Goal: Task Accomplishment & Management: Use online tool/utility

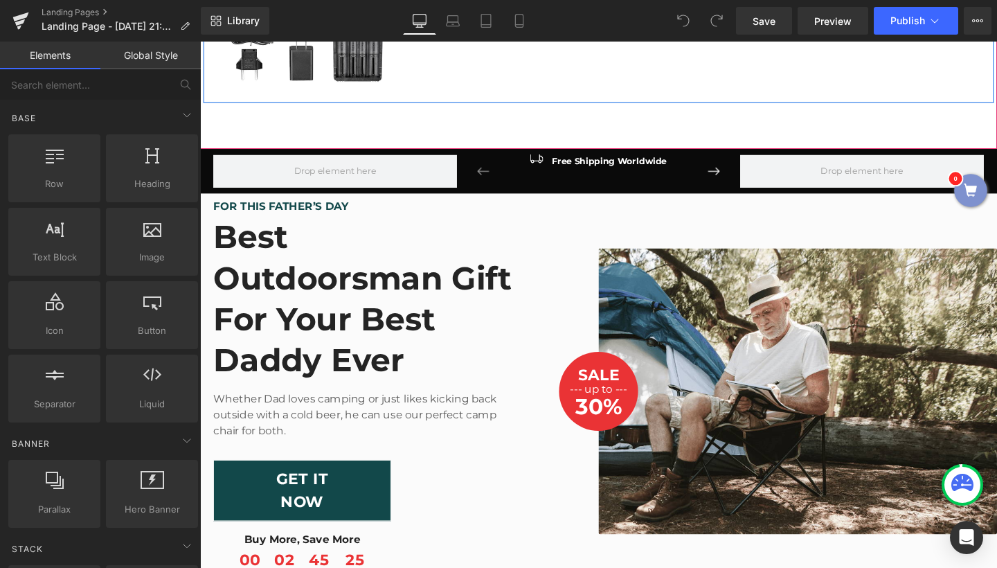
scroll to position [1171, 0]
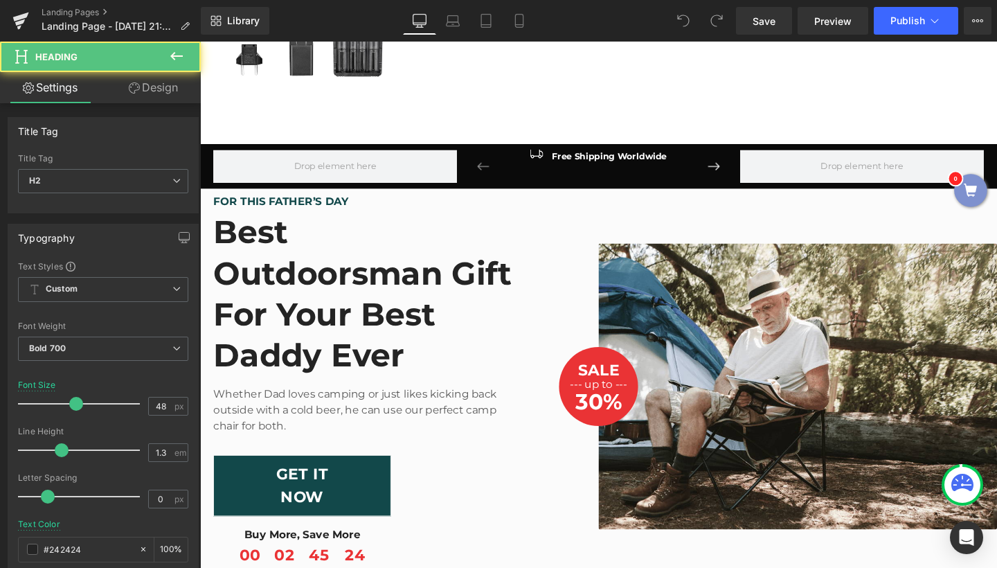
click at [510, 253] on h2 "Best Outdoorsman Gift For Your Best Daddy Ever" at bounding box center [376, 305] width 325 height 173
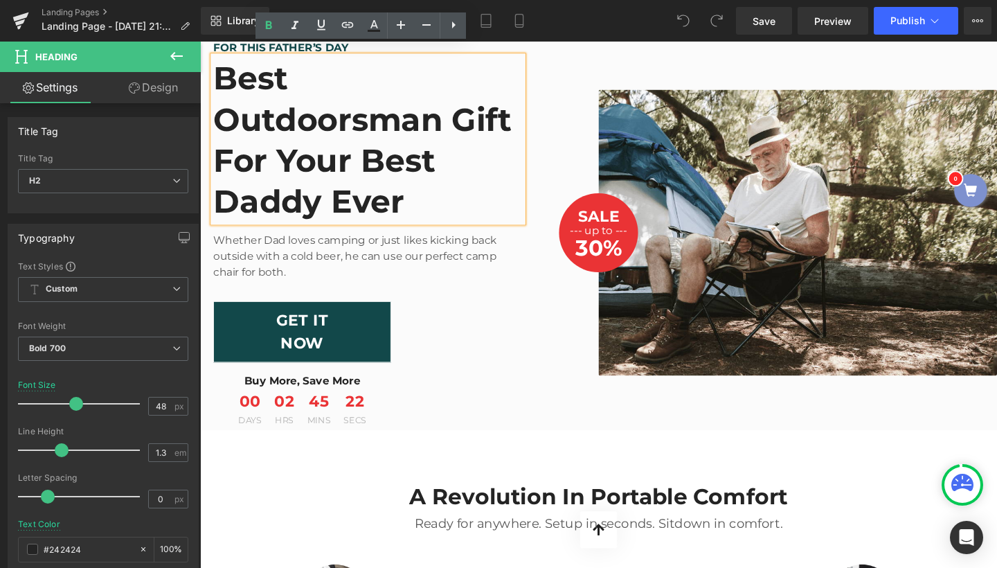
scroll to position [1345, 0]
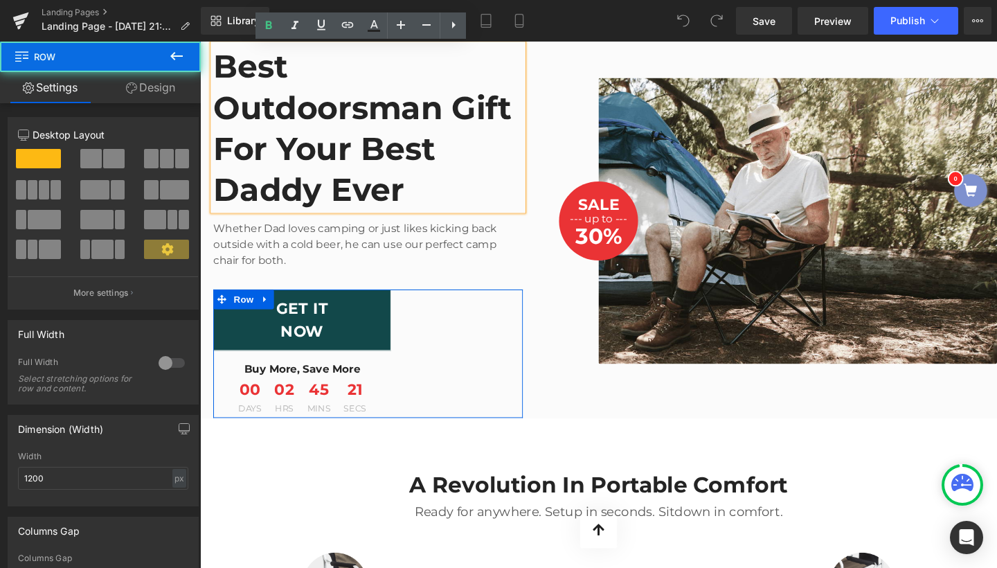
click at [442, 310] on div "GET IT NOW Button Buy More, Save More Text Block 00 Days 02 Hrs 45 Mins 21 Secs…" at bounding box center [376, 369] width 325 height 135
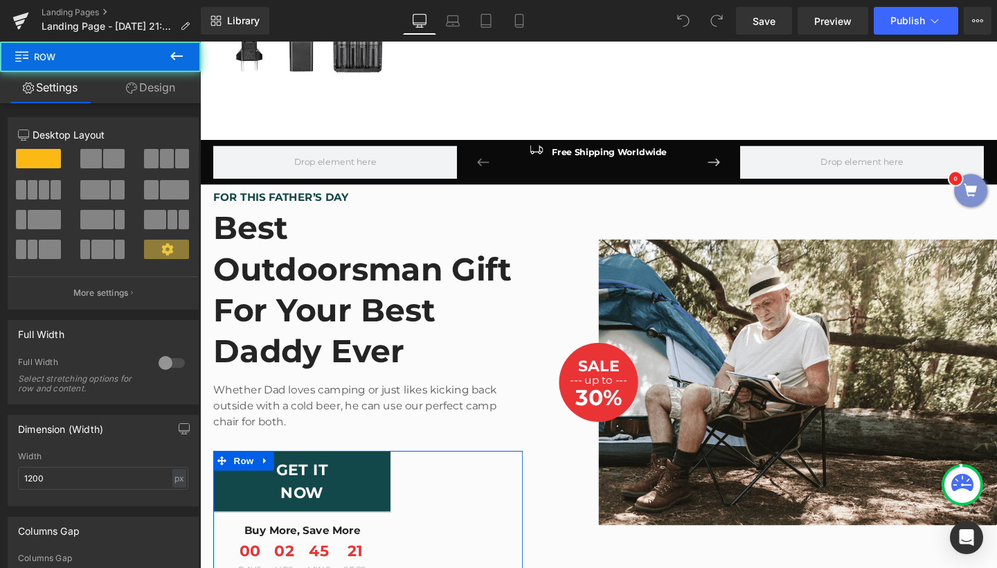
scroll to position [1167, 0]
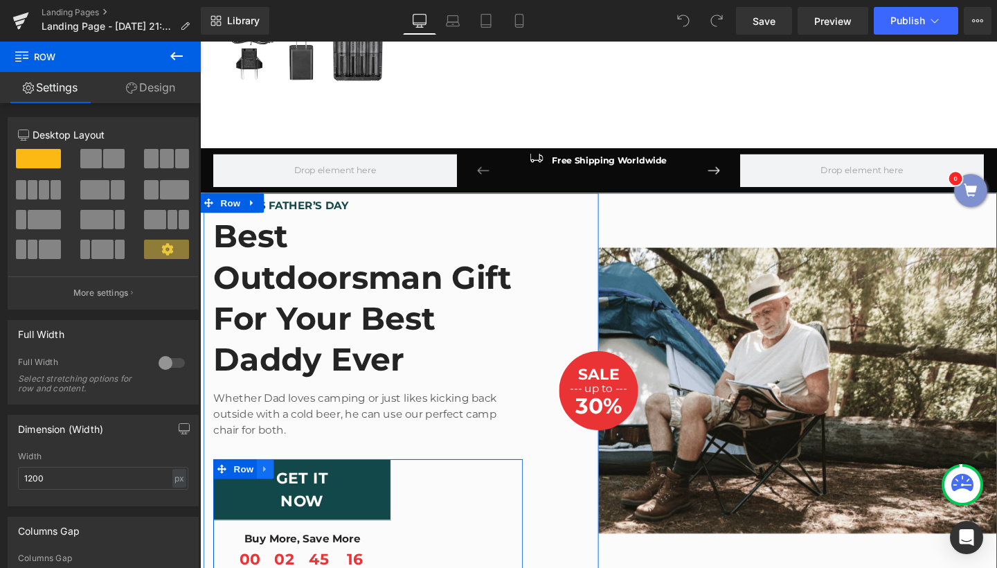
click at [264, 486] on icon at bounding box center [269, 491] width 10 height 10
click at [303, 480] on link at bounding box center [305, 490] width 18 height 21
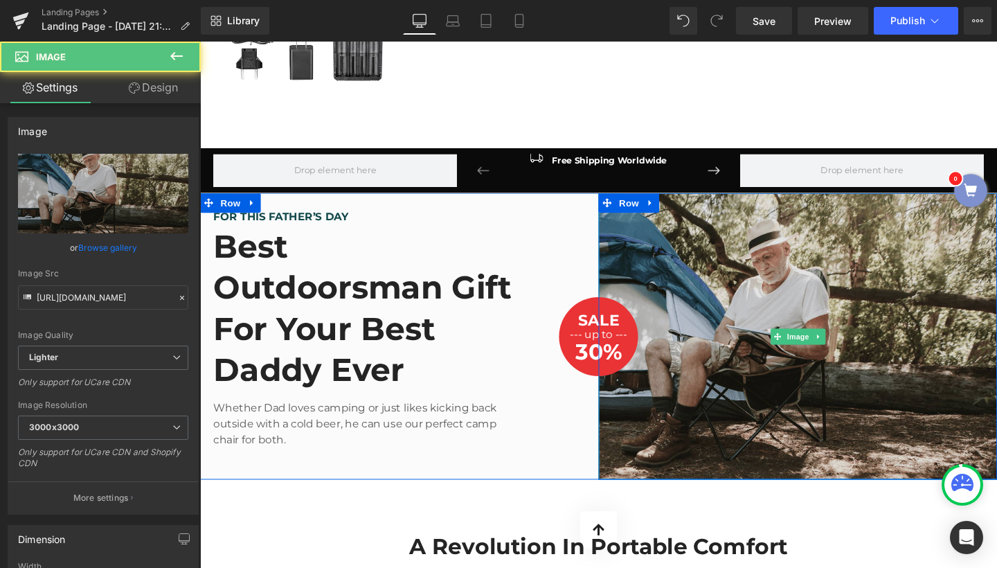
click at [692, 362] on img at bounding box center [828, 351] width 419 height 300
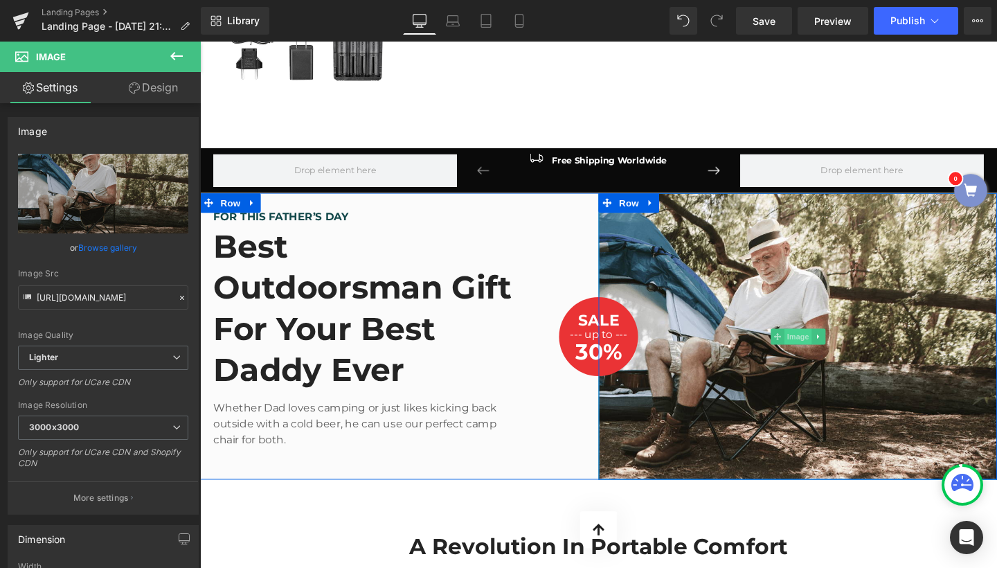
click at [828, 355] on span "Image" at bounding box center [828, 351] width 29 height 17
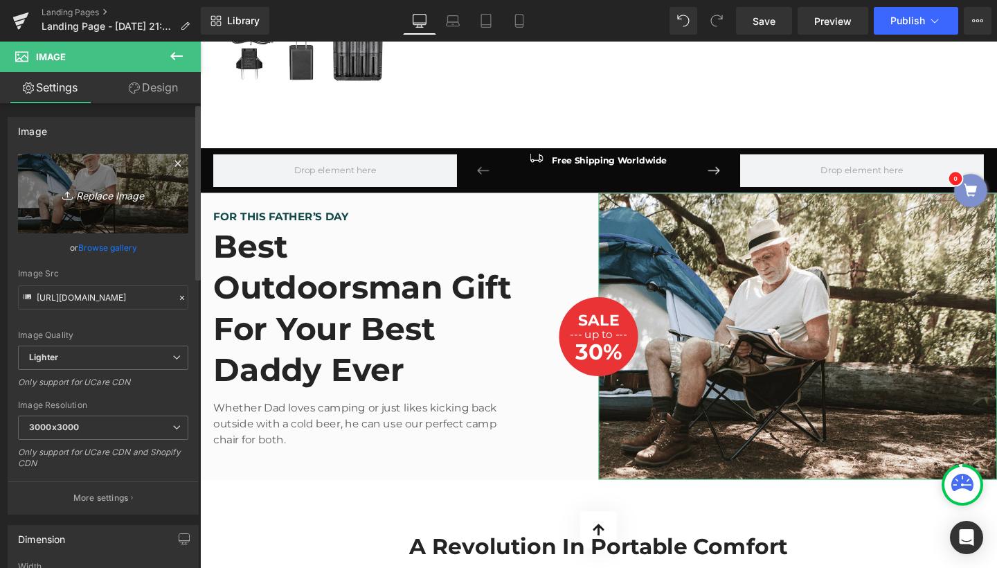
click at [91, 208] on link "Replace Image" at bounding box center [103, 194] width 170 height 80
type input "C:\fakepath\1_480x480.png.webp"
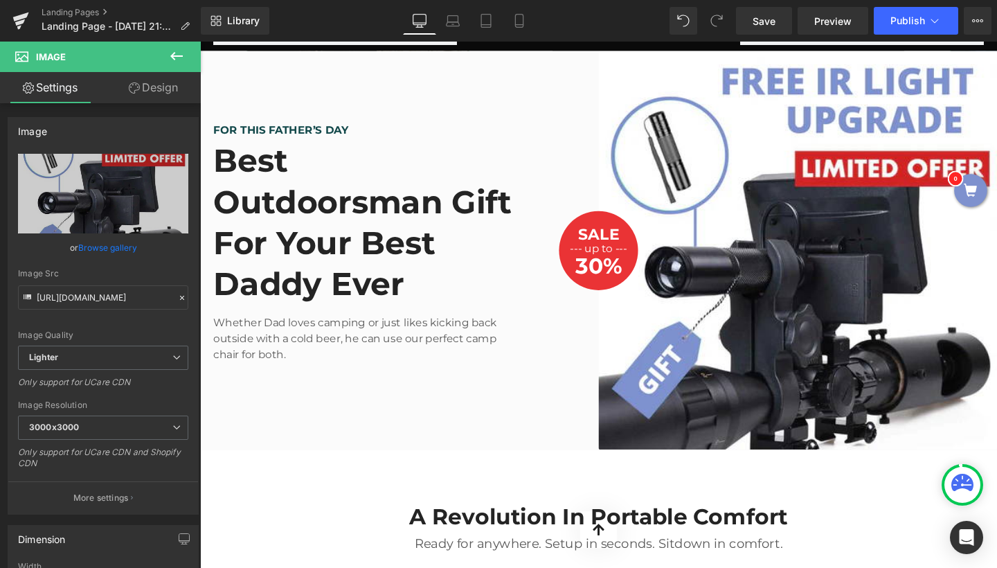
scroll to position [1290, 0]
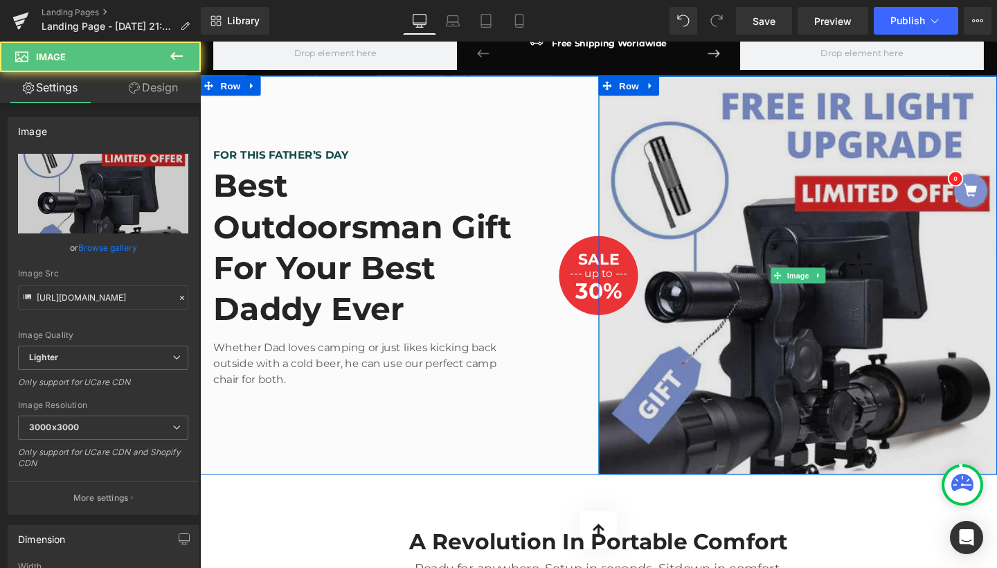
click at [795, 334] on img at bounding box center [828, 287] width 419 height 419
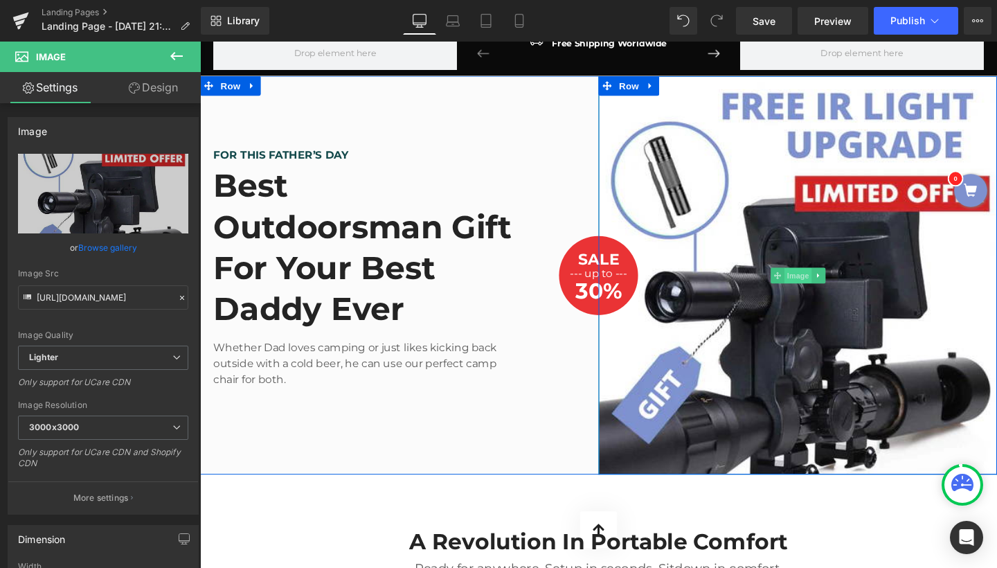
click at [826, 291] on span "Image" at bounding box center [828, 287] width 29 height 17
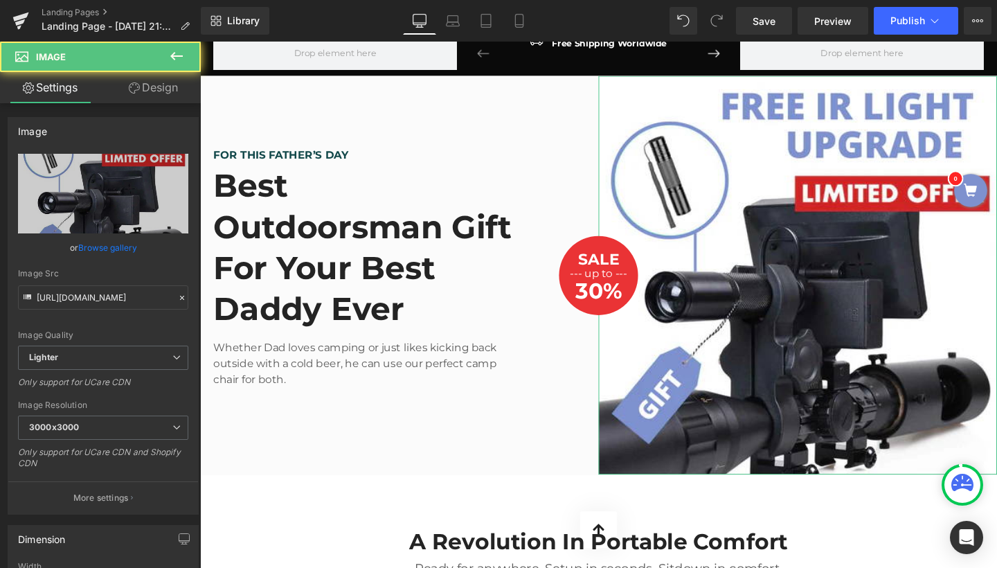
click at [168, 98] on link "Design" at bounding box center [153, 87] width 100 height 31
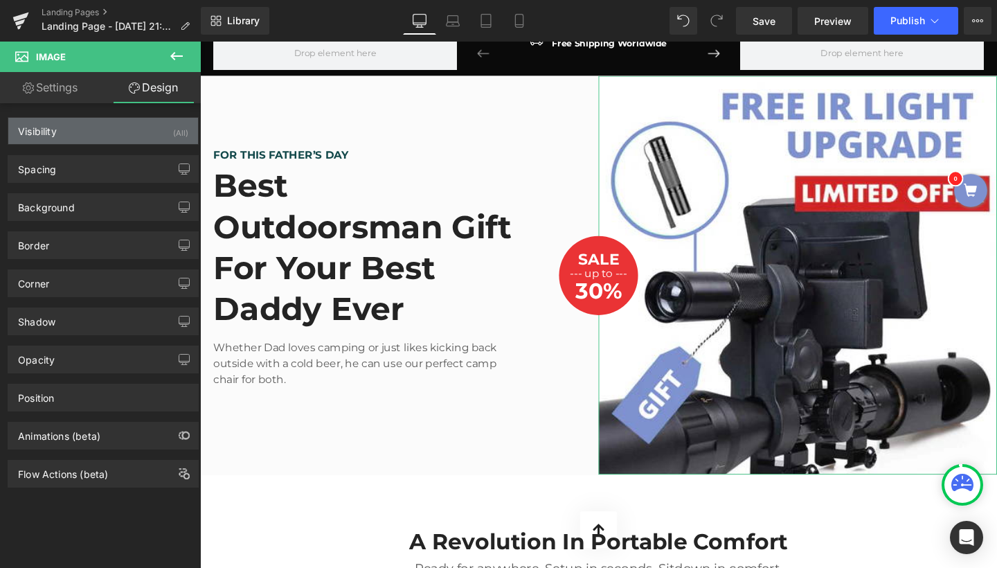
click at [100, 130] on div "Visibility (All)" at bounding box center [103, 131] width 190 height 26
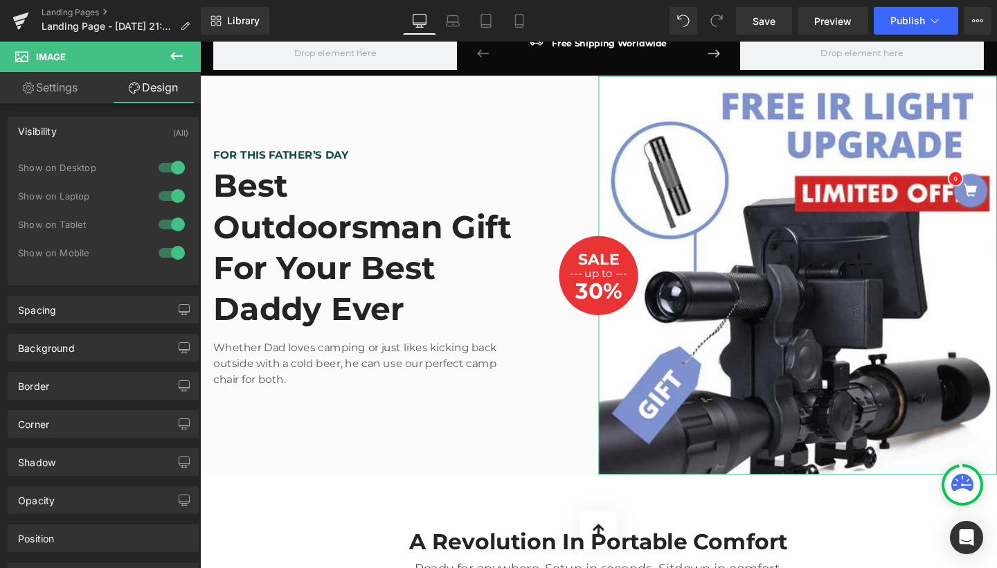
click at [96, 135] on div "Visibility (All)" at bounding box center [103, 131] width 190 height 26
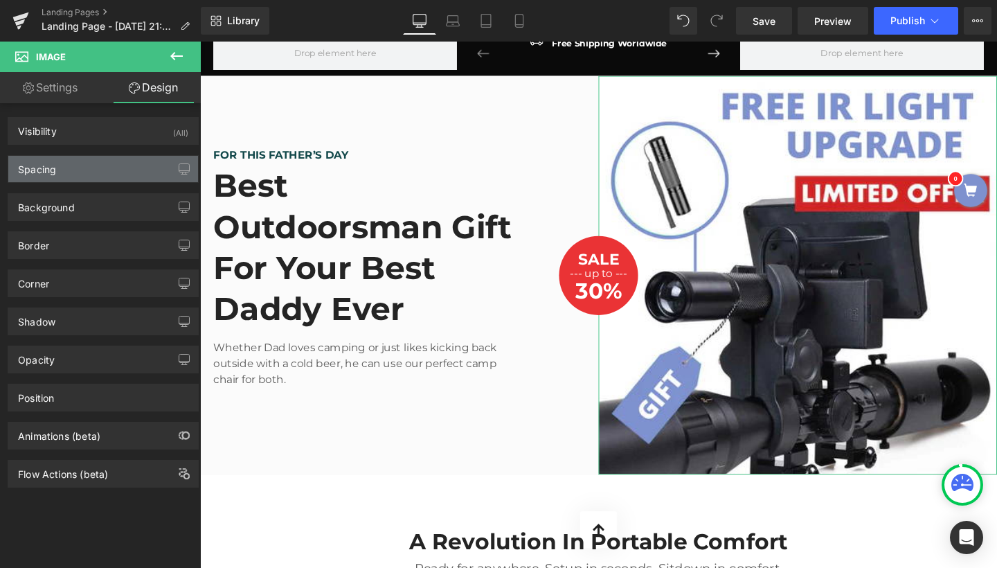
click at [84, 177] on div "Spacing" at bounding box center [103, 169] width 190 height 26
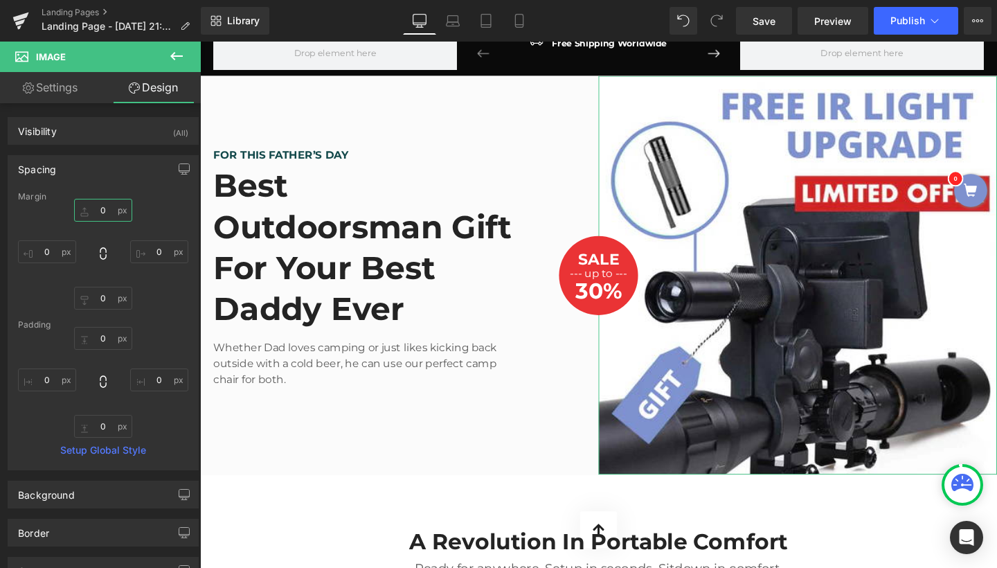
click at [91, 208] on input "text" at bounding box center [103, 210] width 58 height 23
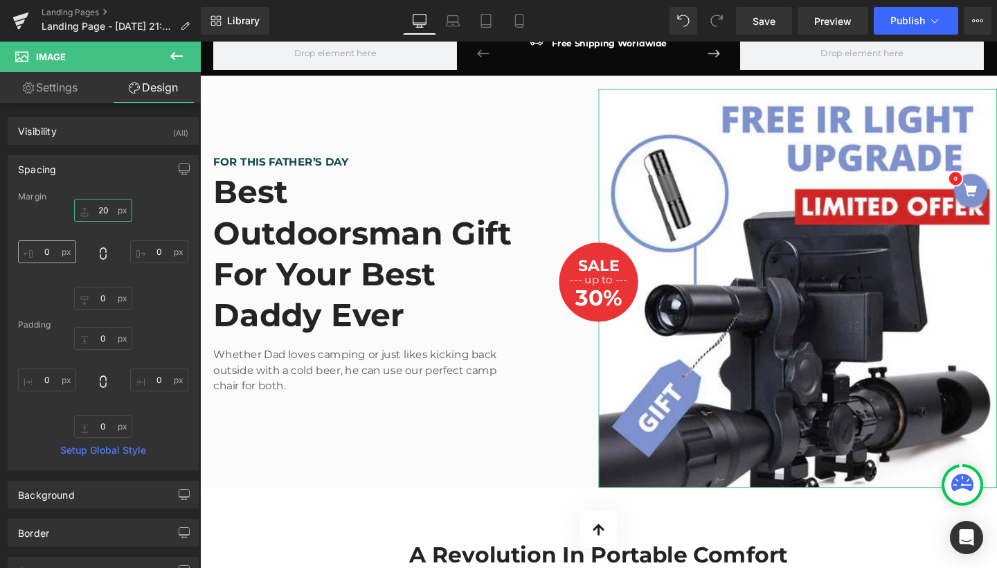
type input "20"
click at [44, 251] on input "text" at bounding box center [47, 251] width 58 height 23
click at [42, 251] on input "text" at bounding box center [47, 251] width 58 height 23
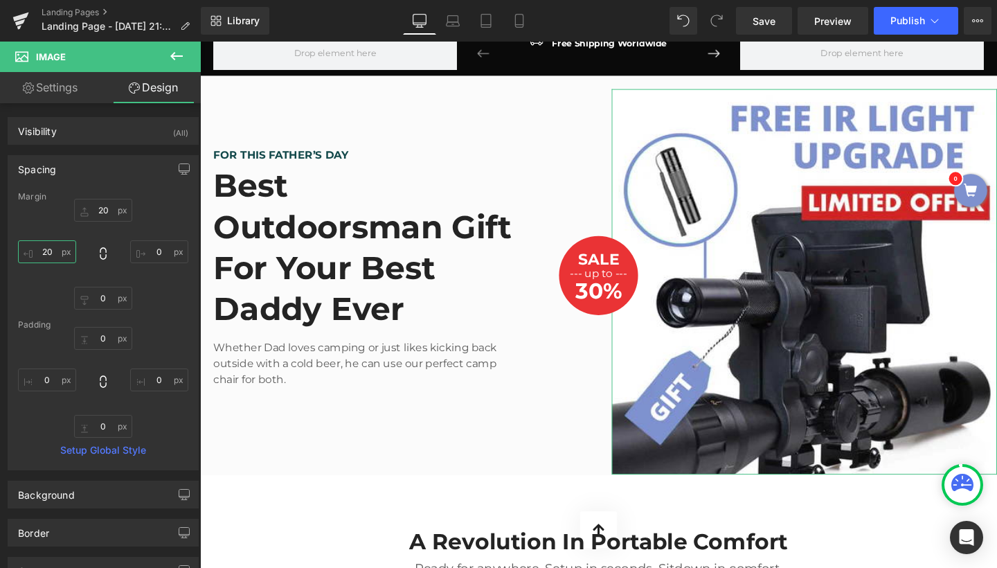
type input "0"
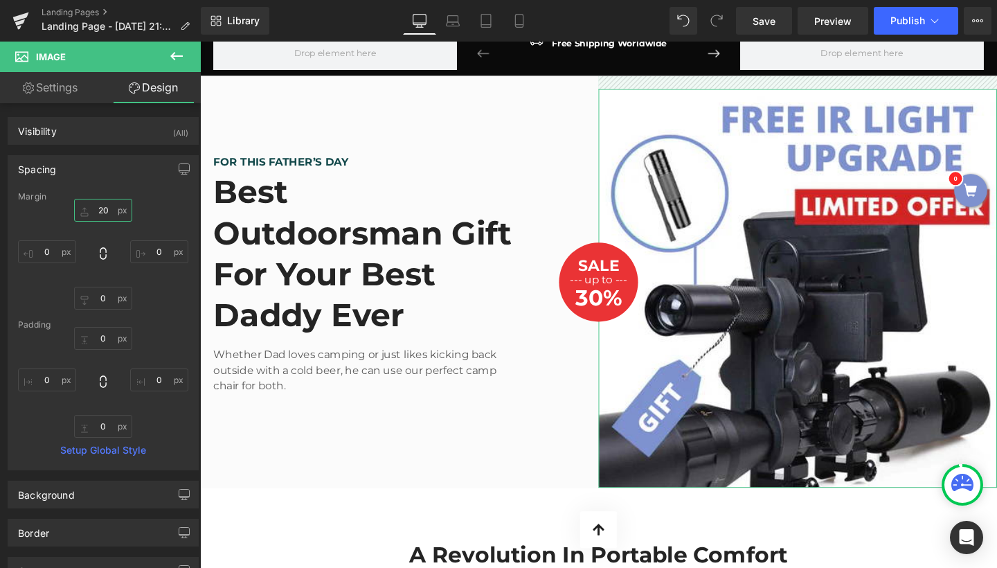
click at [96, 212] on input "20" at bounding box center [103, 210] width 58 height 23
click at [106, 201] on div "Margin" at bounding box center [103, 197] width 170 height 10
click at [100, 206] on input "20" at bounding box center [103, 210] width 58 height 23
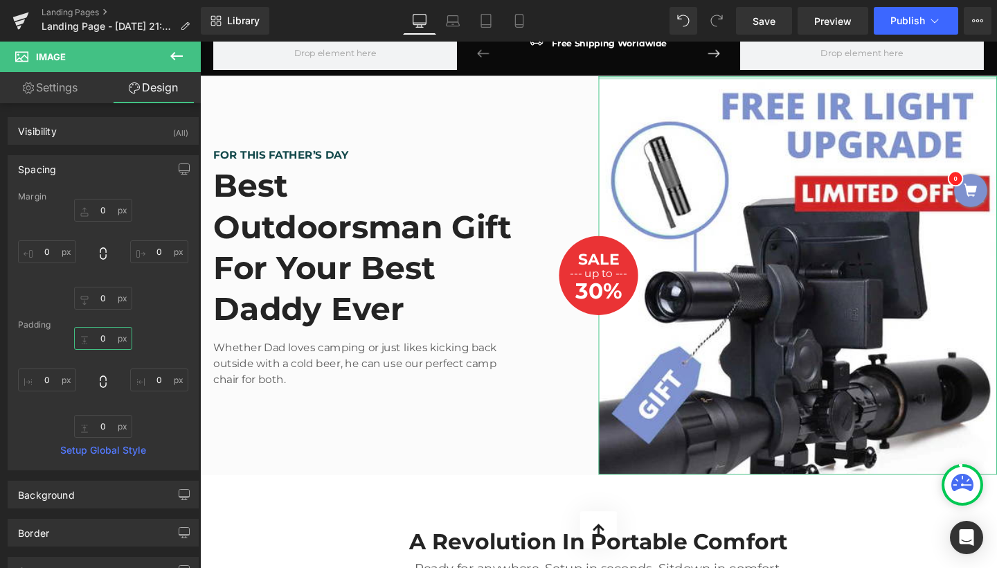
click at [99, 337] on input "text" at bounding box center [103, 338] width 58 height 23
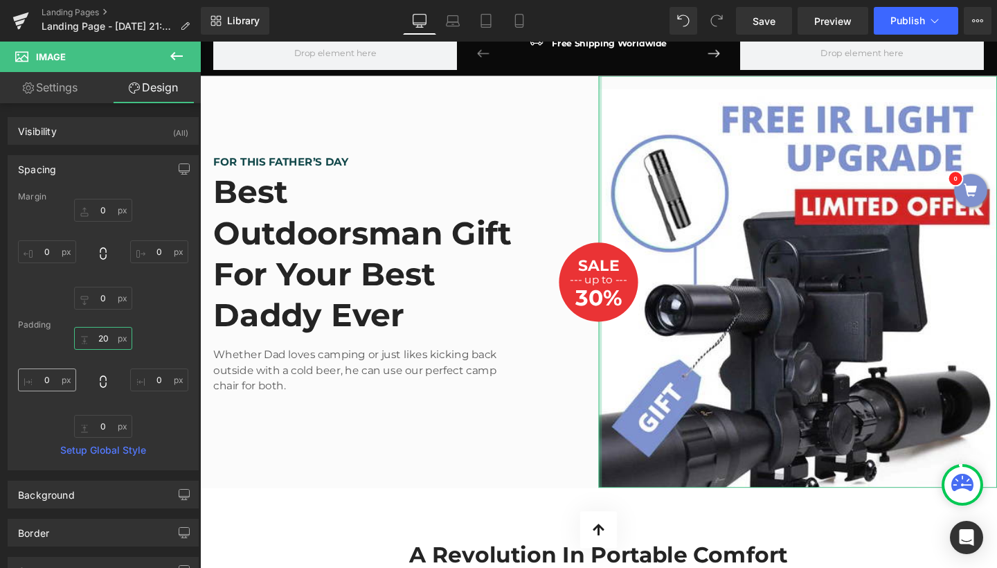
type input "20"
click at [43, 384] on input "text" at bounding box center [47, 379] width 58 height 23
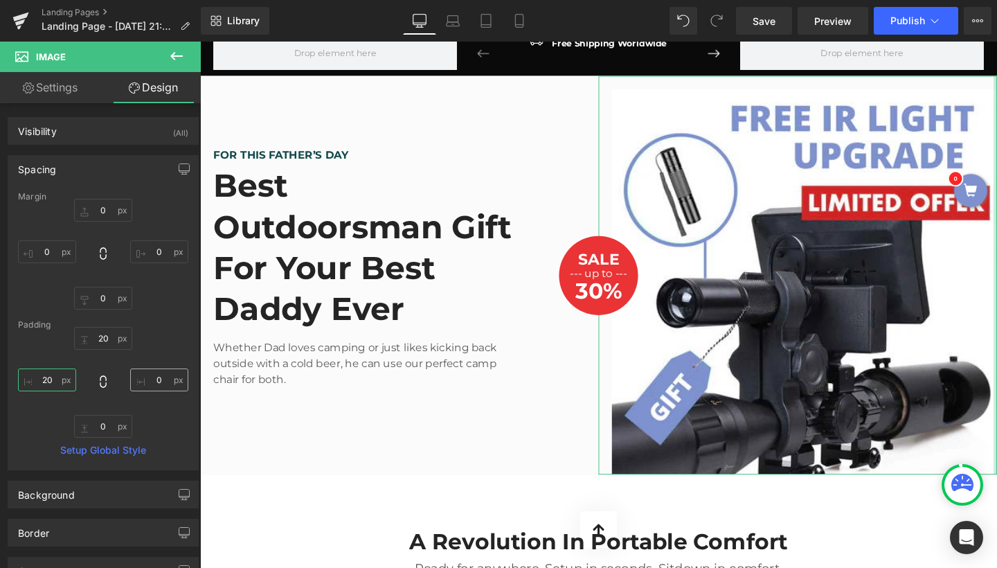
type input "20"
click at [149, 381] on input "text" at bounding box center [159, 379] width 58 height 23
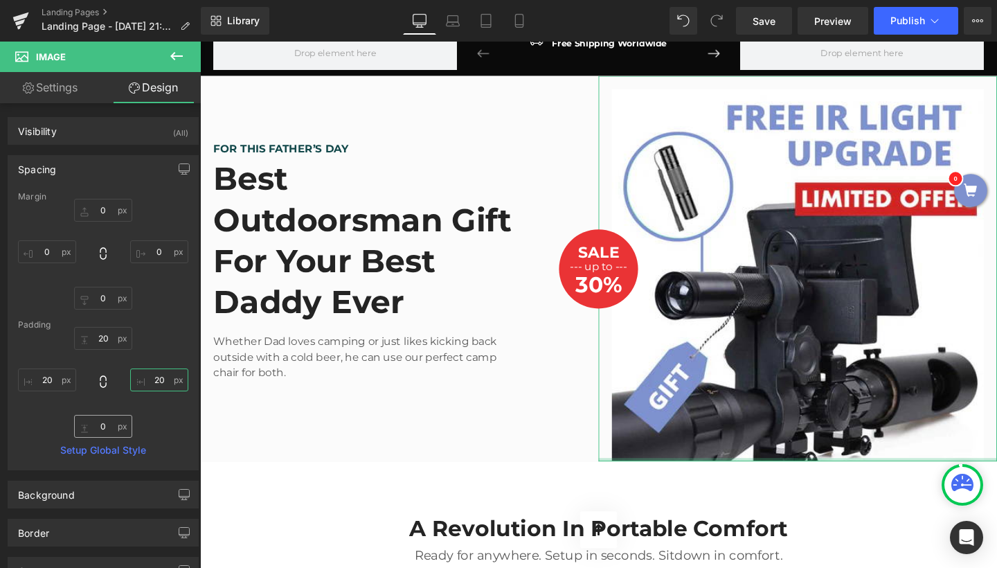
type input "20"
click at [96, 426] on input "text" at bounding box center [103, 426] width 58 height 23
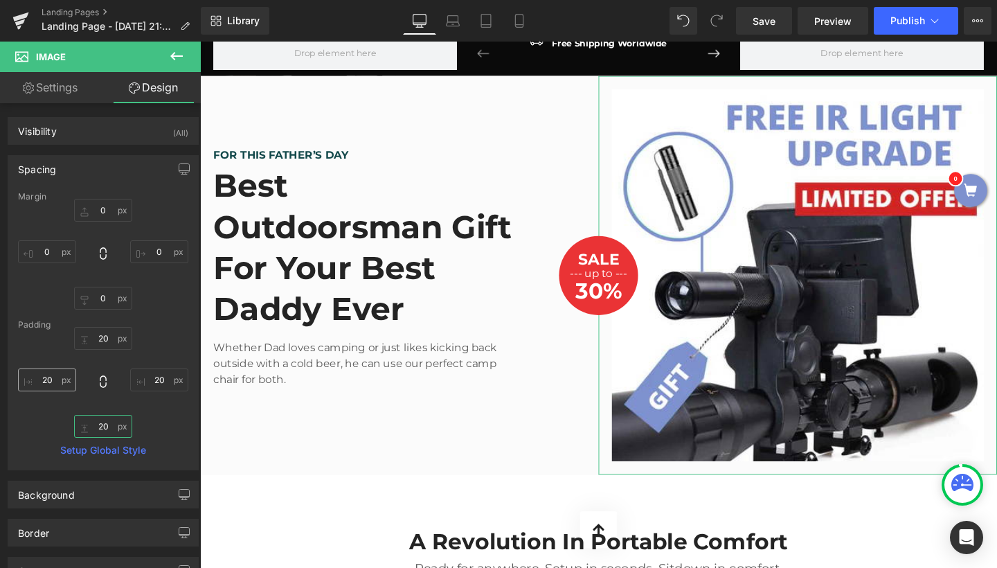
type input "20"
click at [46, 379] on input "20" at bounding box center [47, 379] width 58 height 23
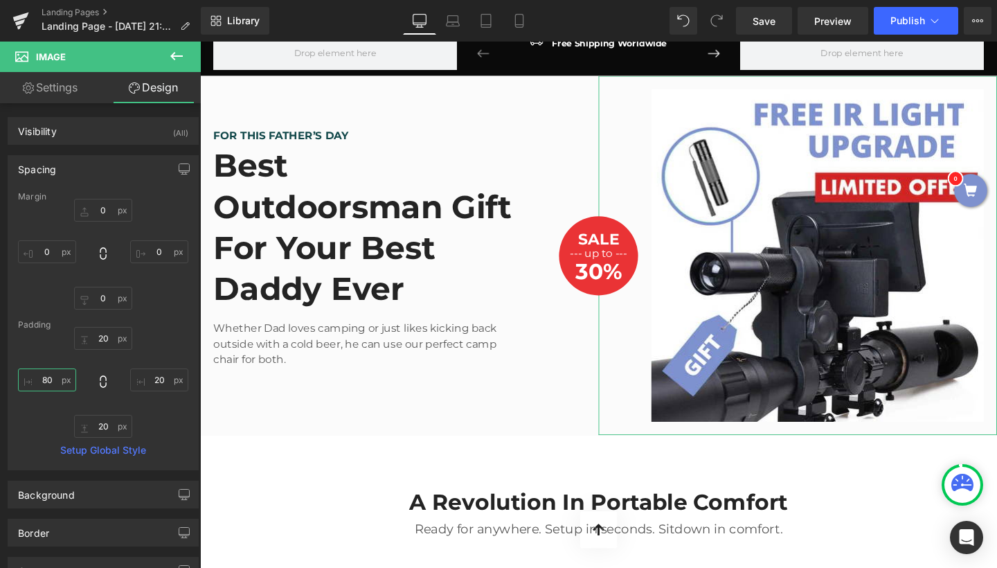
type input "8"
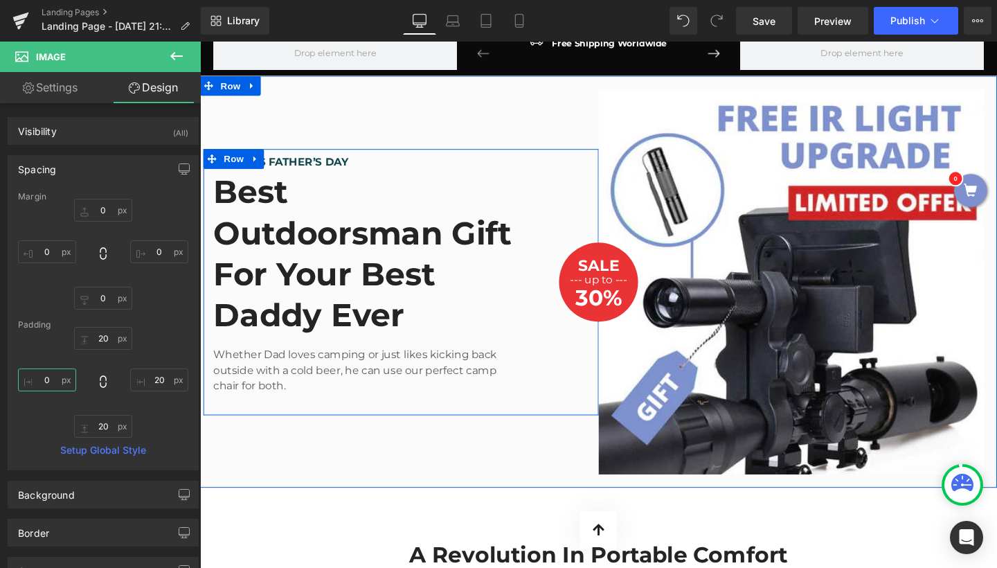
click at [543, 249] on div "FOR THIS FATHER’S DAY Text Block Best Outdoorsman Gift For Your Best Daddy Ever…" at bounding box center [377, 297] width 346 height 274
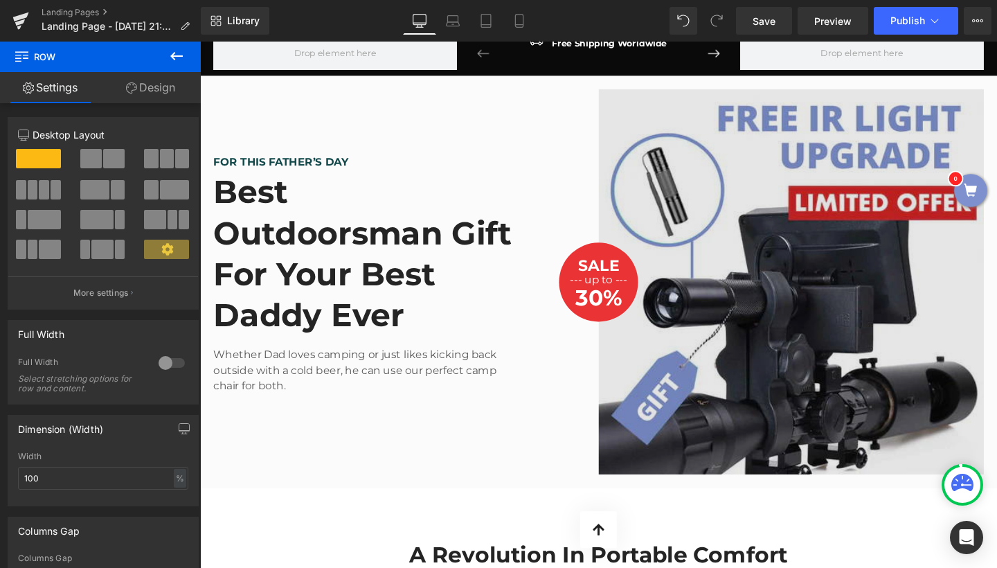
click at [758, 239] on img at bounding box center [828, 294] width 419 height 433
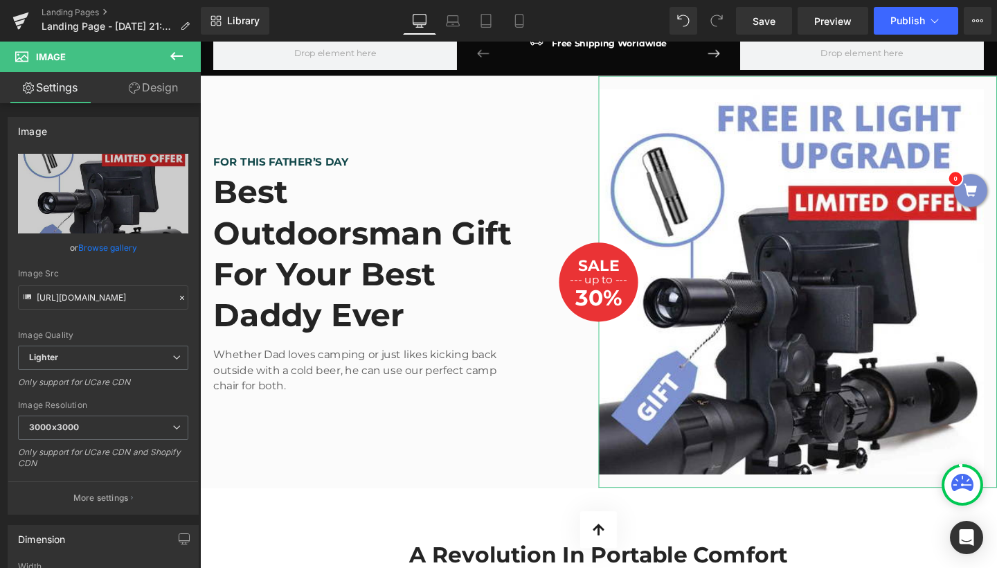
click at [163, 96] on link "Design" at bounding box center [153, 87] width 100 height 31
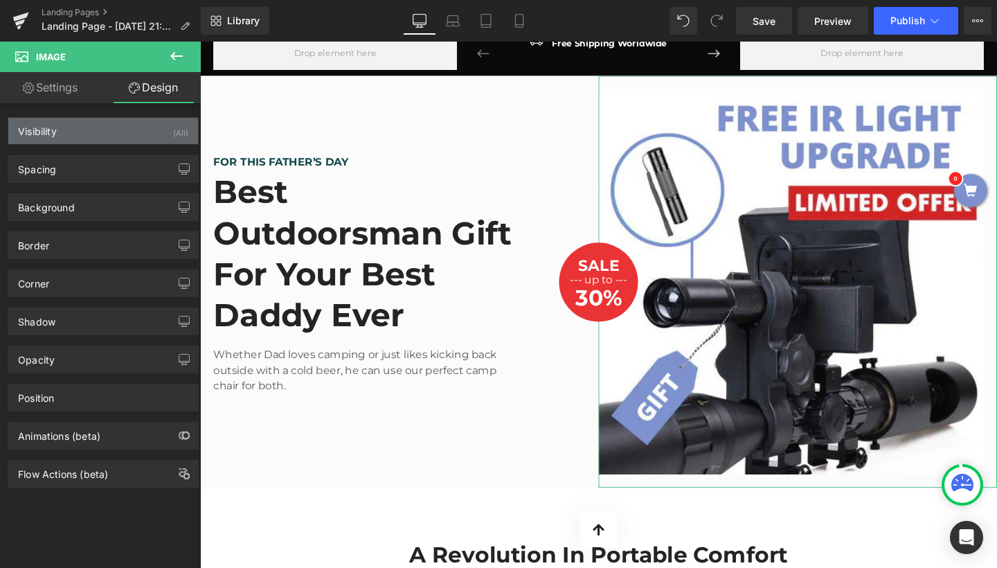
click at [102, 129] on div "Visibility (All)" at bounding box center [103, 131] width 190 height 26
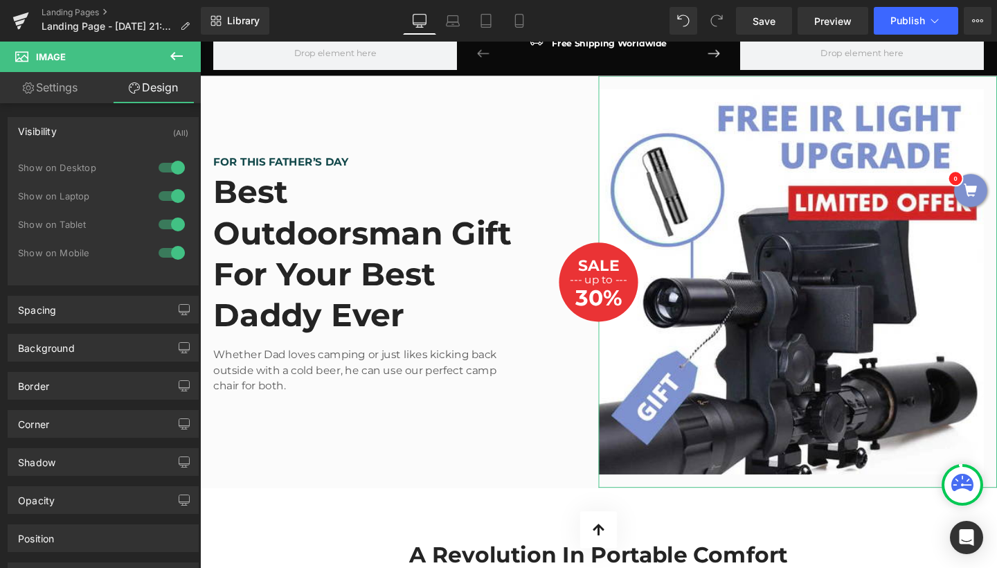
click at [101, 127] on div "Visibility (All)" at bounding box center [103, 131] width 190 height 26
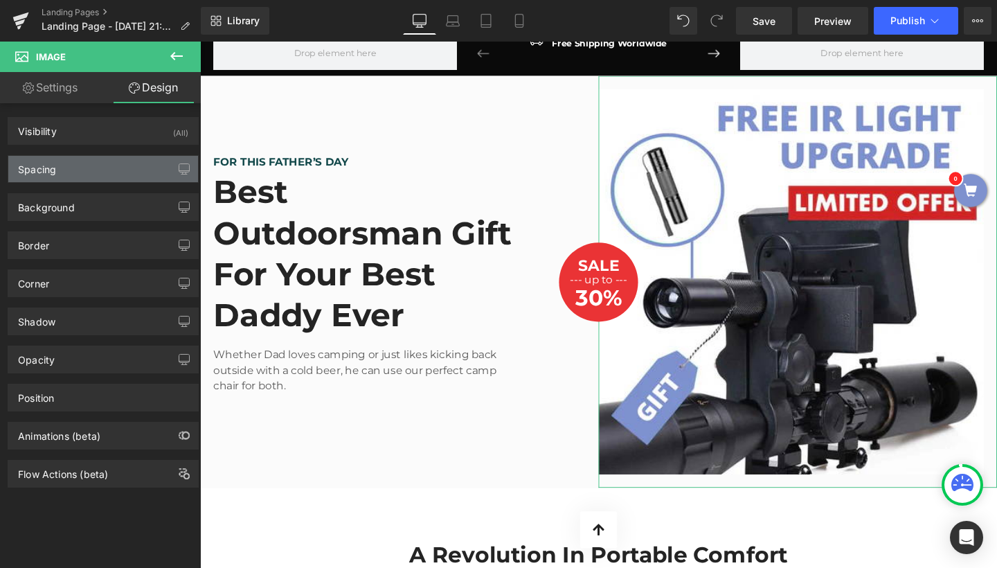
click at [81, 174] on div "Spacing" at bounding box center [103, 169] width 190 height 26
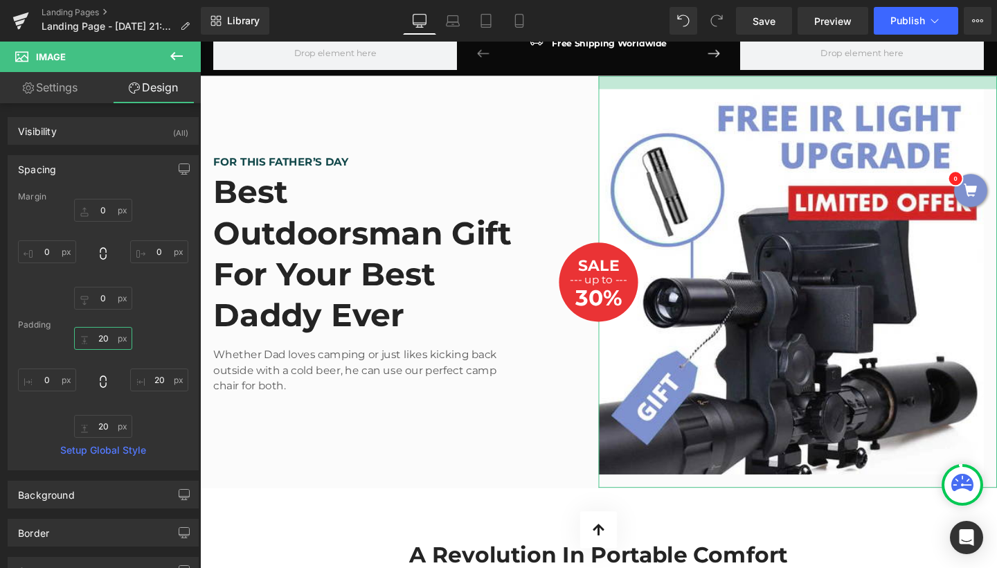
click at [96, 342] on input "text" at bounding box center [103, 338] width 58 height 23
click at [98, 340] on input "text" at bounding box center [103, 338] width 58 height 23
type input "20"
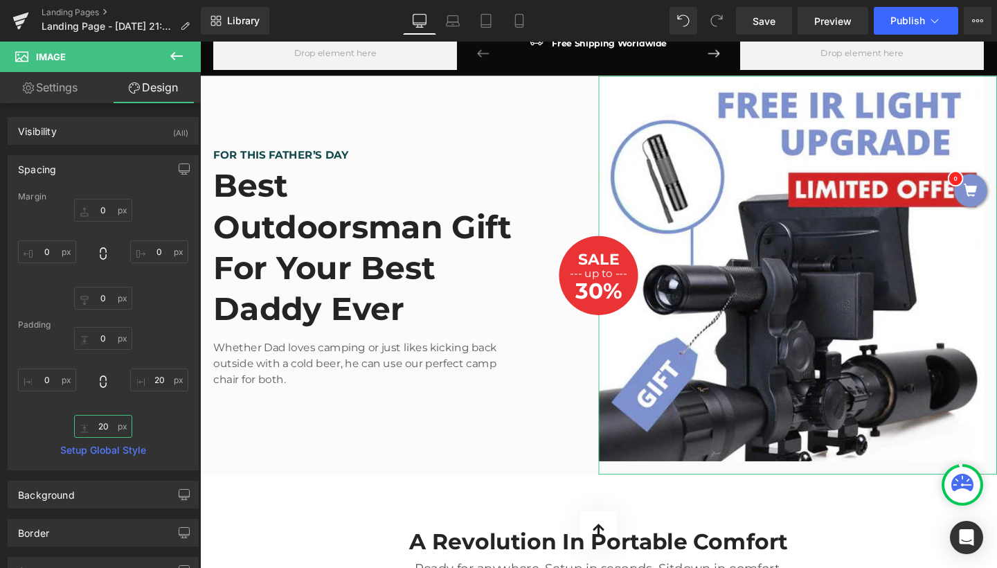
click at [101, 424] on input "text" at bounding box center [103, 426] width 58 height 23
type input "20"
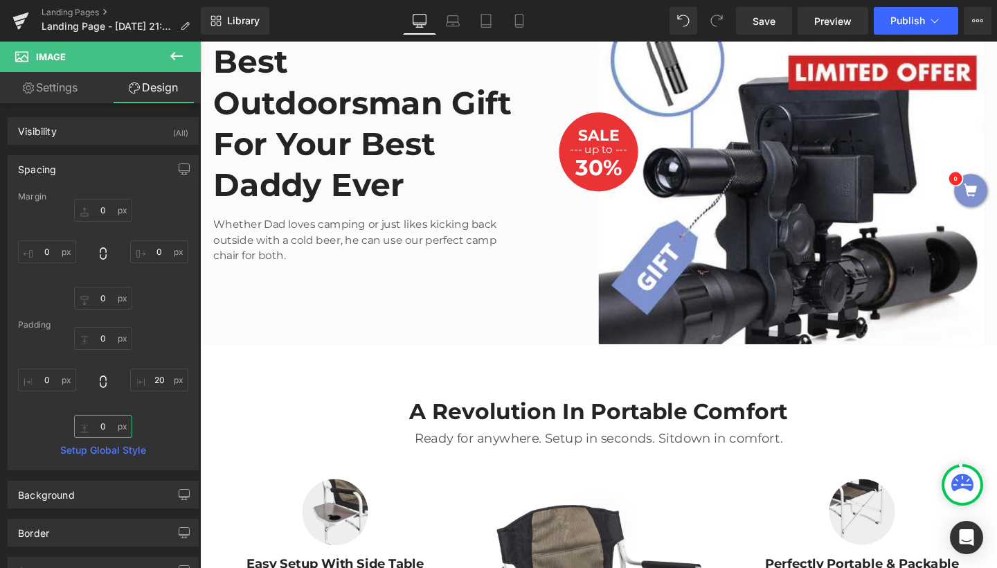
scroll to position [1401, 0]
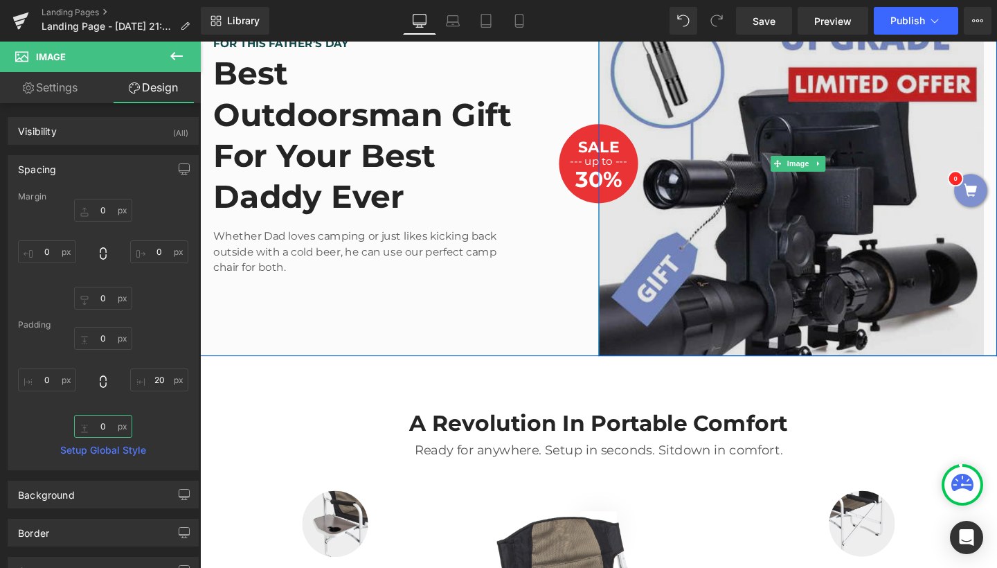
click at [839, 208] on img at bounding box center [828, 169] width 419 height 405
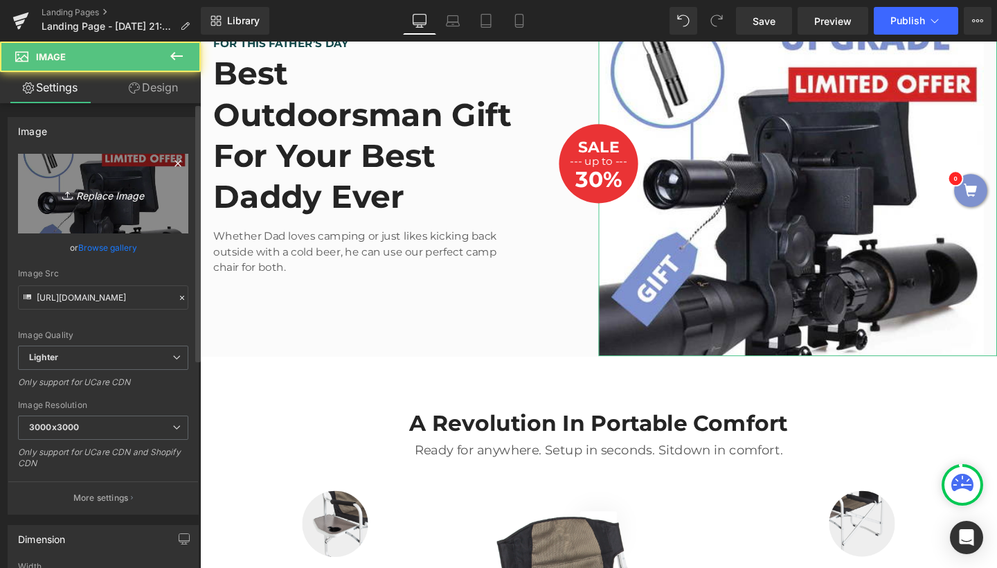
click at [101, 196] on icon "Replace Image" at bounding box center [103, 193] width 111 height 17
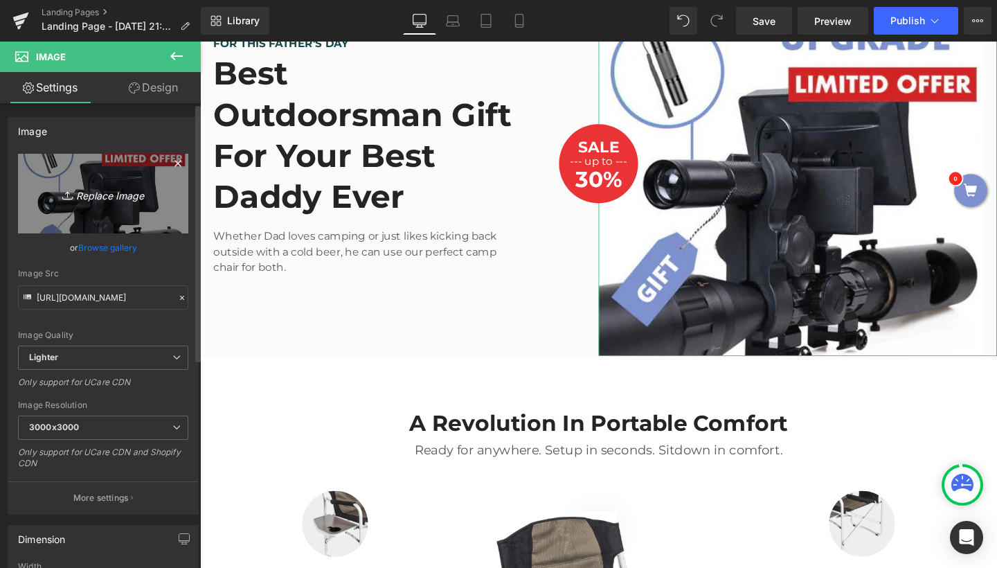
type input "C:\fakepath\Hbeb3f26a5b2d49569c8a77975db3e25af.jpg.webp"
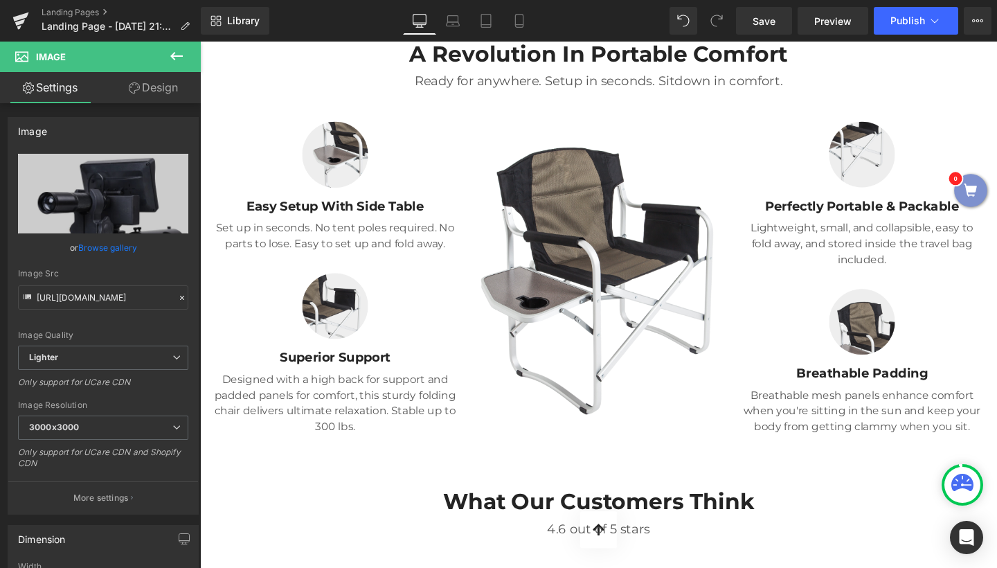
scroll to position [1779, 0]
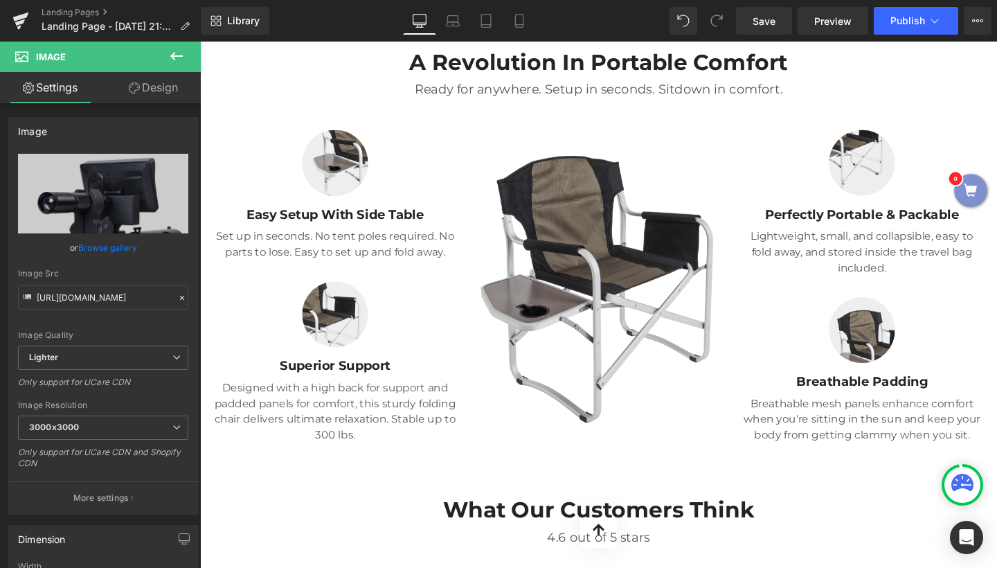
click at [598, 335] on img at bounding box center [619, 298] width 256 height 319
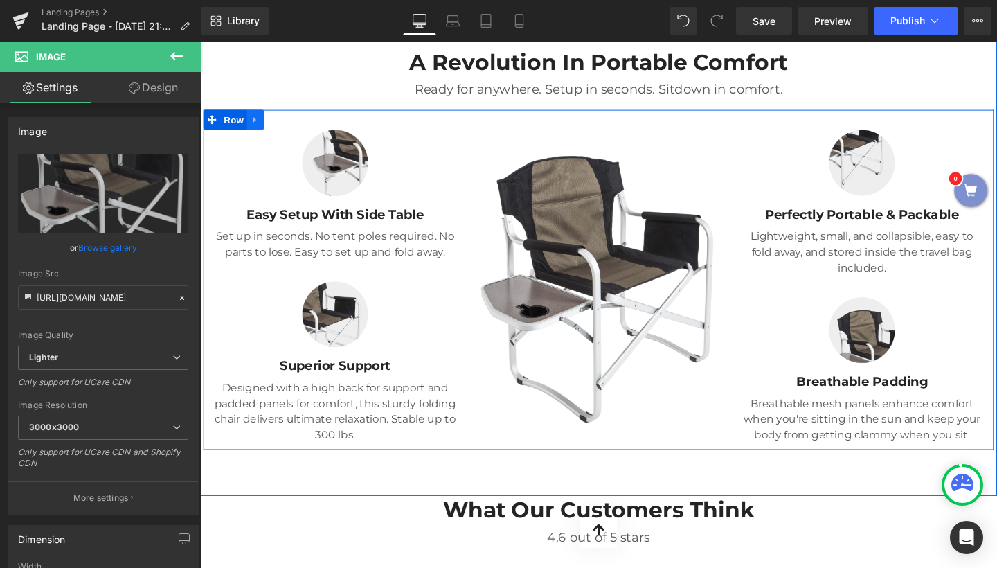
click at [256, 124] on icon at bounding box center [257, 124] width 3 height 6
click at [293, 125] on icon at bounding box center [294, 124] width 10 height 10
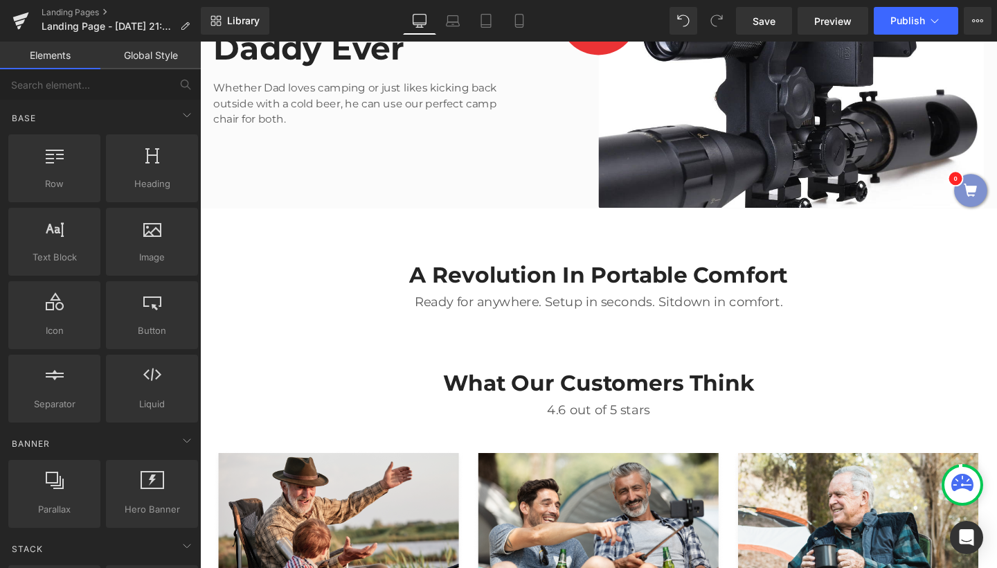
scroll to position [1592, 0]
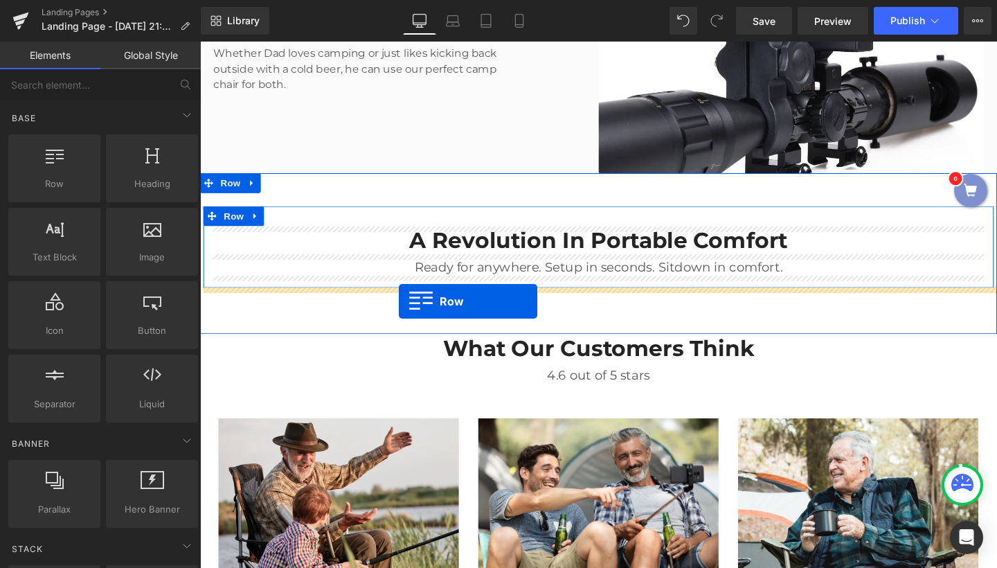
drag, startPoint x: 272, startPoint y: 212, endPoint x: 409, endPoint y: 314, distance: 171.2
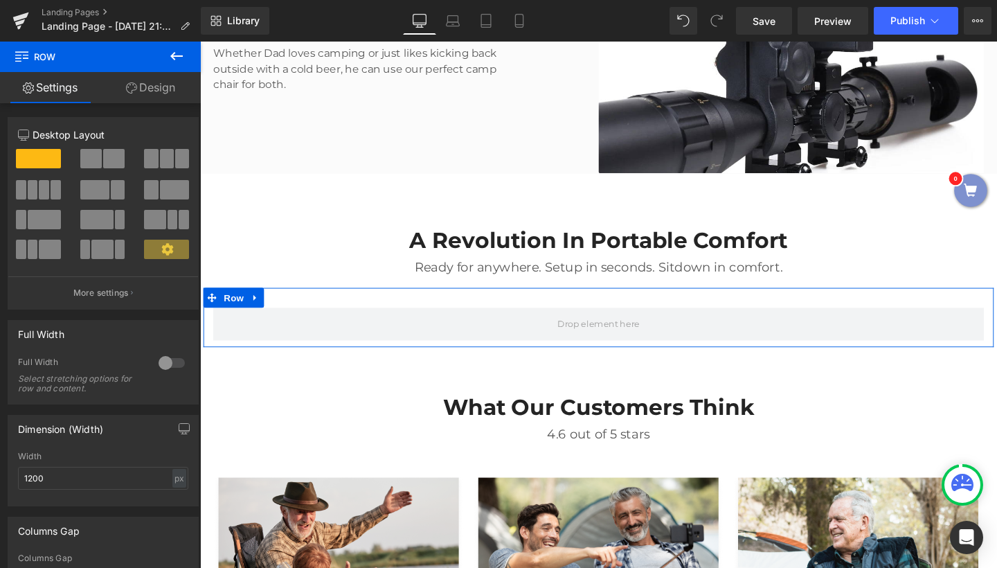
click at [92, 157] on span at bounding box center [90, 158] width 21 height 19
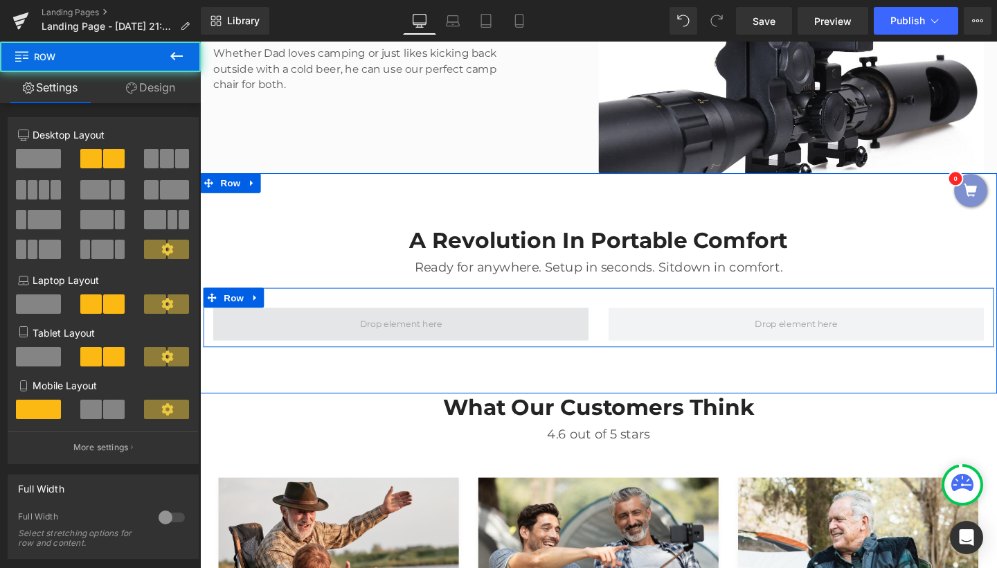
click at [483, 350] on span at bounding box center [411, 338] width 395 height 35
click at [378, 327] on span at bounding box center [411, 338] width 395 height 35
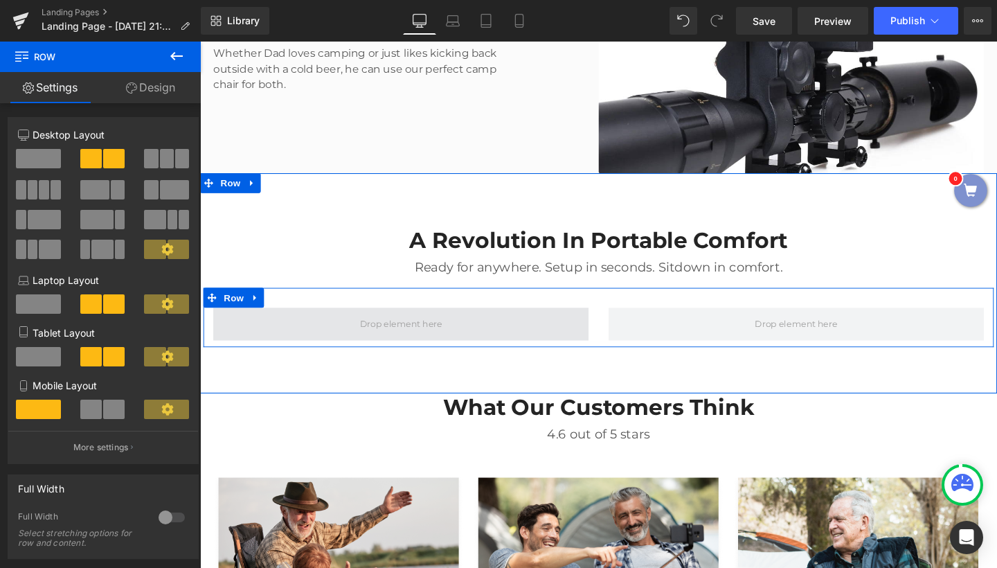
click at [373, 334] on span at bounding box center [411, 338] width 96 height 21
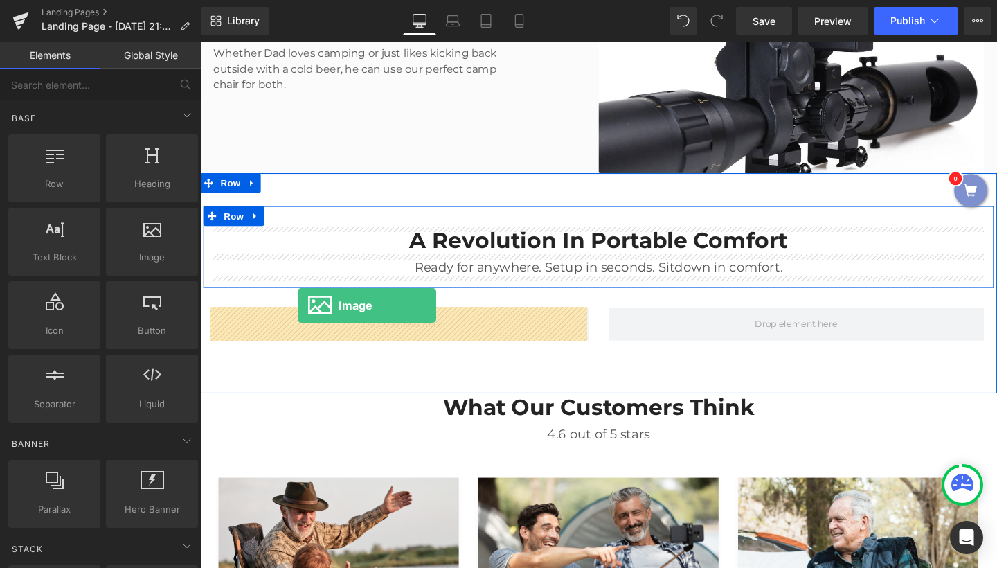
drag, startPoint x: 343, startPoint y: 303, endPoint x: 303, endPoint y: 319, distance: 43.8
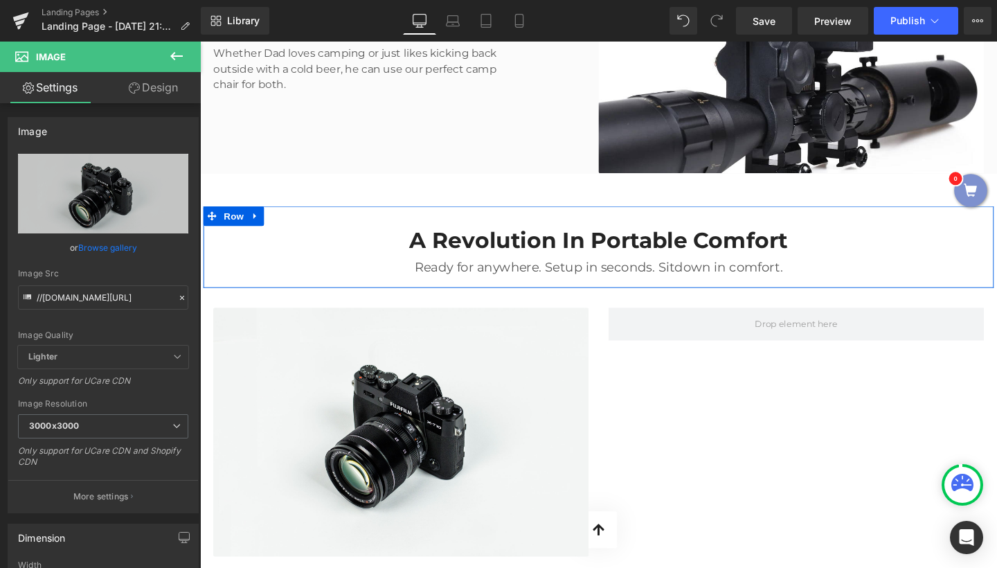
click at [177, 60] on icon at bounding box center [176, 56] width 17 height 17
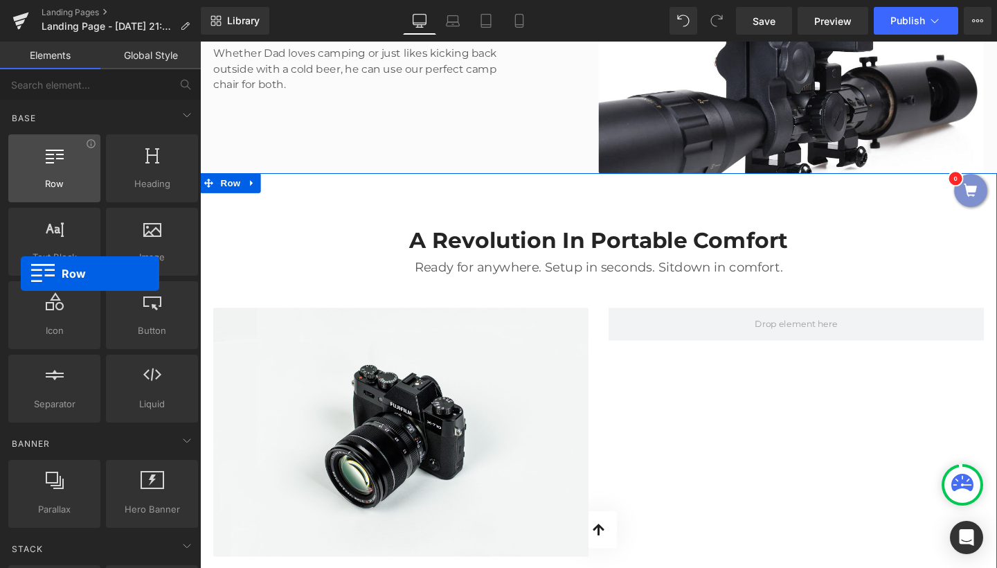
drag, startPoint x: 63, startPoint y: 181, endPoint x: 35, endPoint y: 182, distance: 28.4
click at [35, 182] on span "Row" at bounding box center [54, 184] width 84 height 15
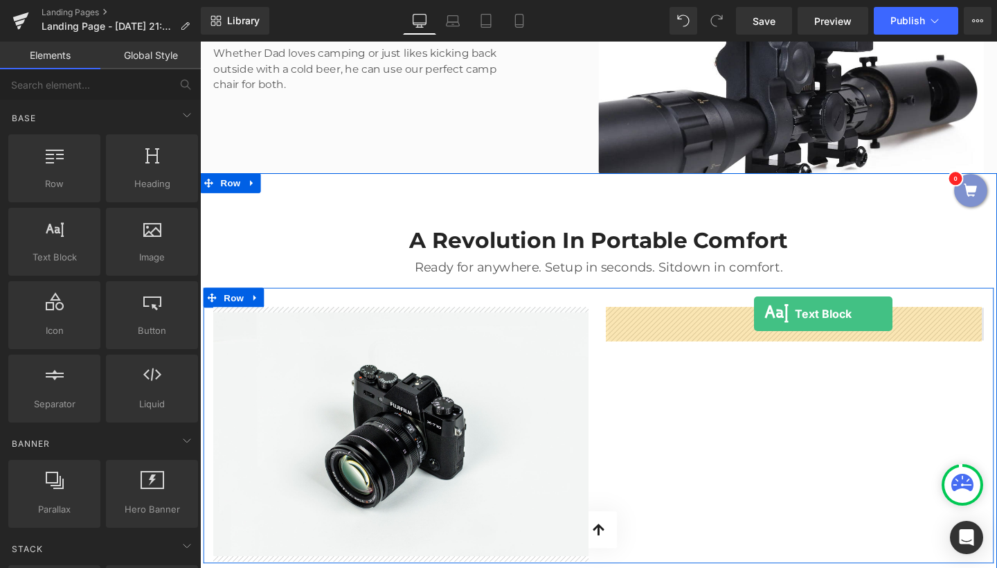
drag, startPoint x: 253, startPoint y: 271, endPoint x: 782, endPoint y: 327, distance: 532.0
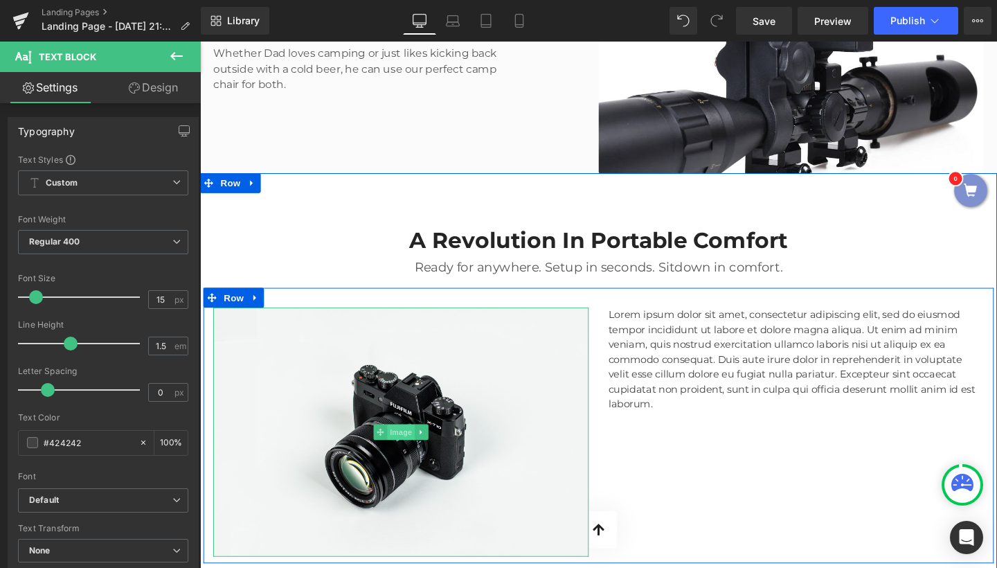
click at [413, 444] on span "Image" at bounding box center [411, 452] width 29 height 17
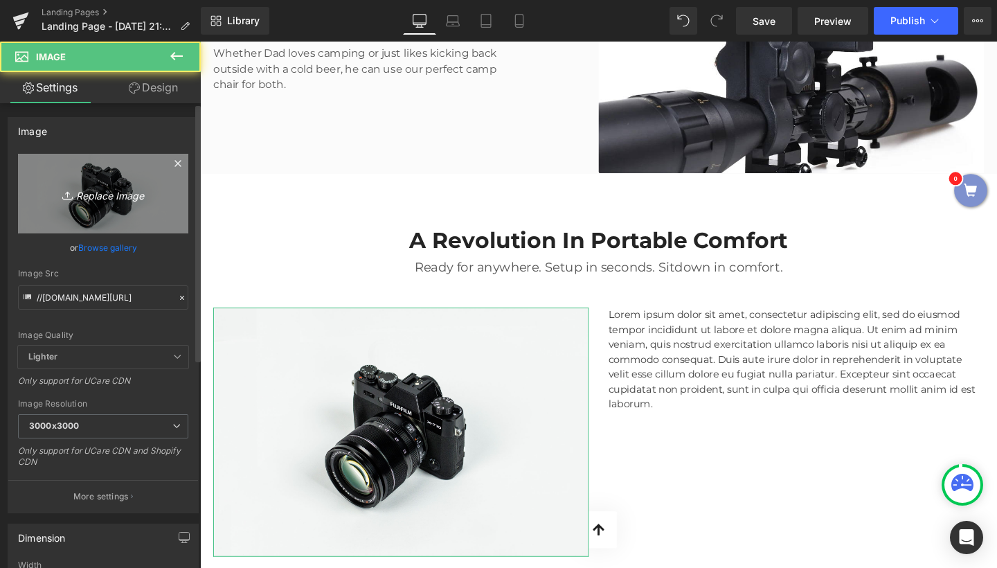
click at [129, 197] on icon "Replace Image" at bounding box center [103, 193] width 111 height 17
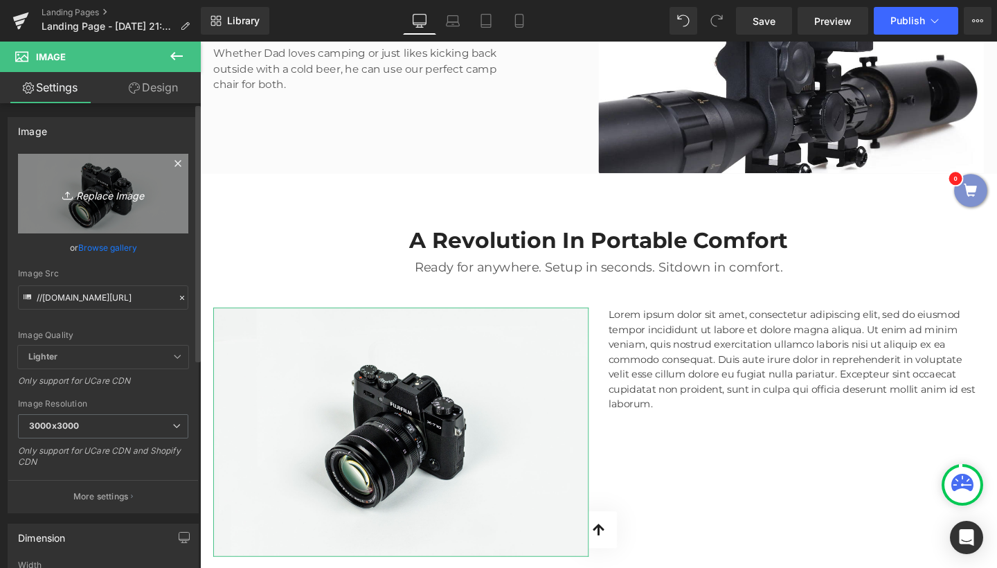
type input "C:\fakepath\HTB1acNGaND1gK0jSZFsq6zldVXa3.jpg.webp"
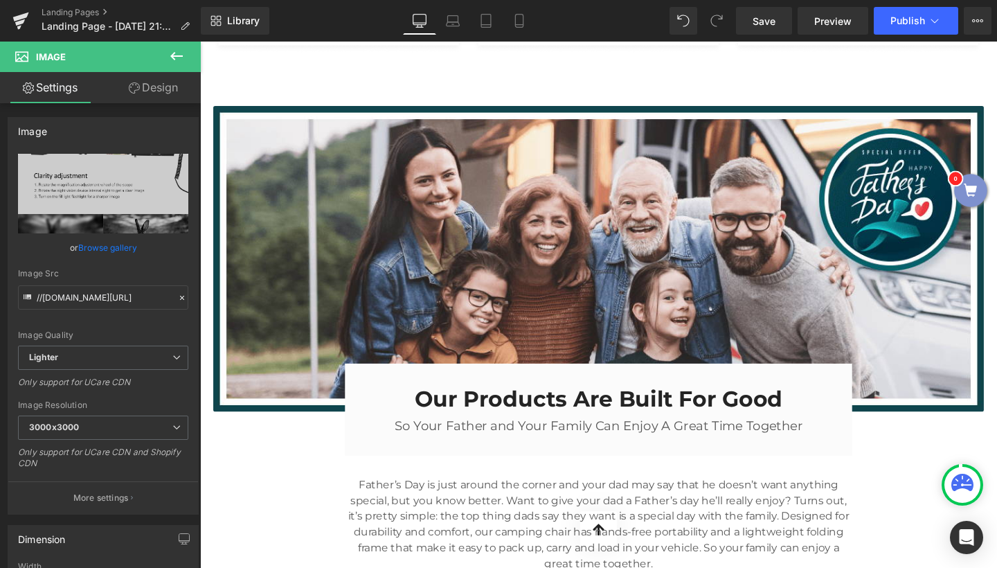
scroll to position [2745, 0]
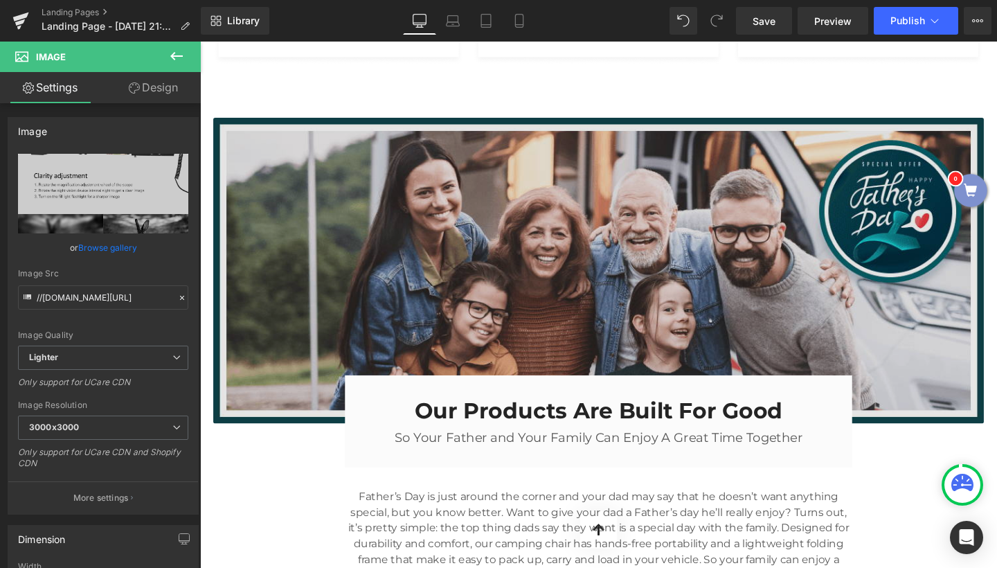
click at [609, 324] on img at bounding box center [619, 282] width 810 height 321
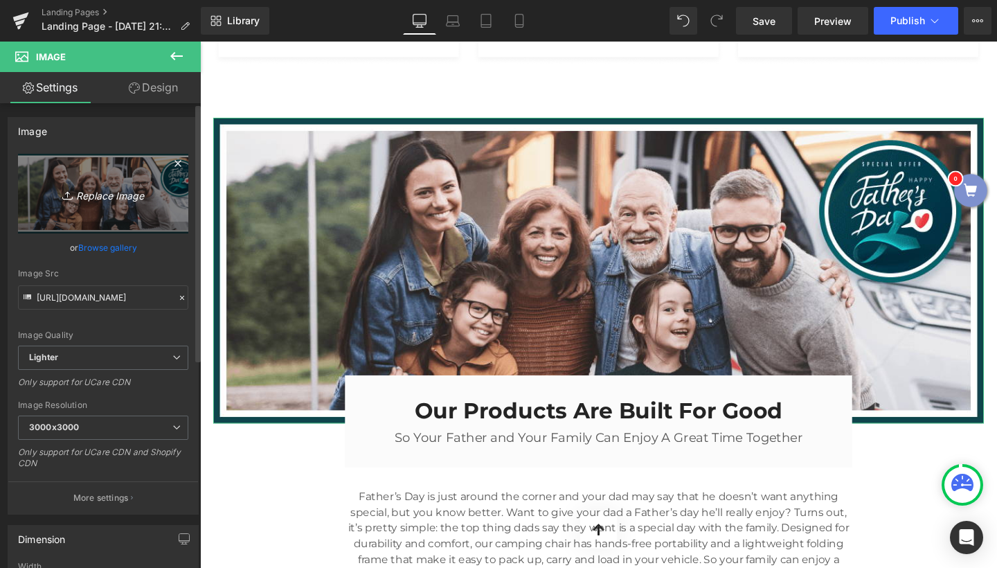
click at [99, 190] on icon "Replace Image" at bounding box center [103, 193] width 111 height 17
type input "C:\fakepath\2_480x480.png.webp"
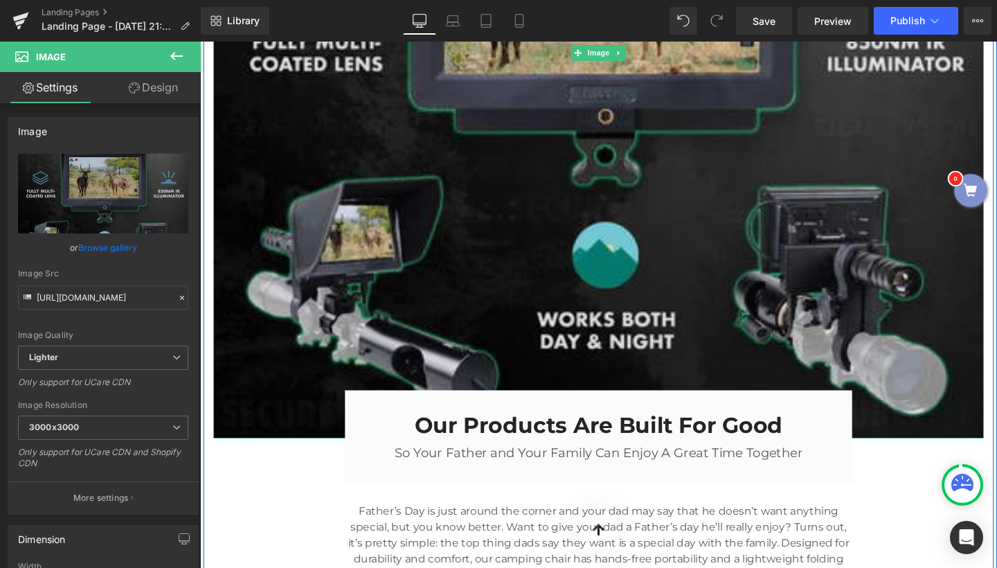
scroll to position [3218, 0]
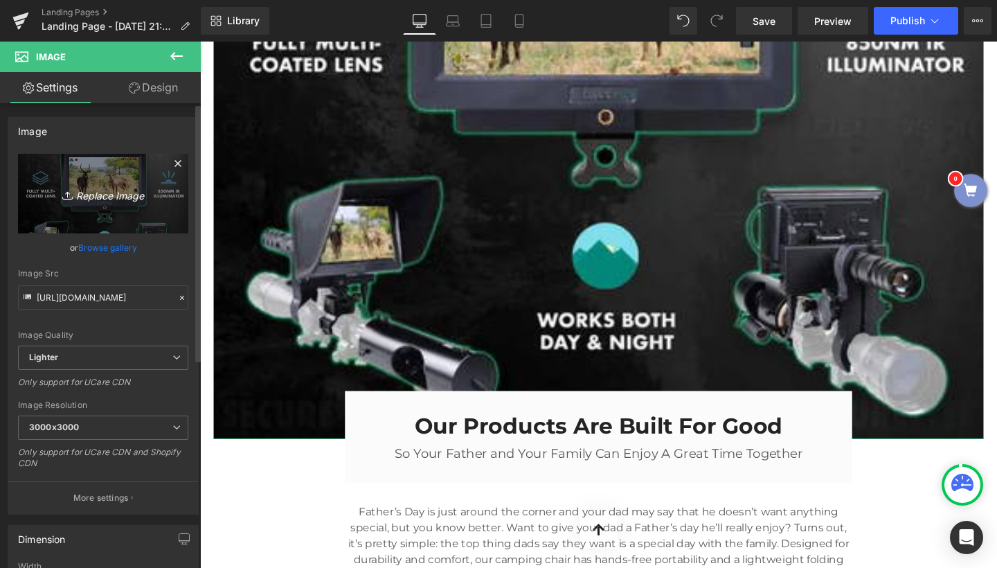
click at [91, 199] on icon "Replace Image" at bounding box center [103, 193] width 111 height 17
type input "C:\fakepath\Hbeb3f26a5b2d49569c8a77975db3e25af.jpg.webp"
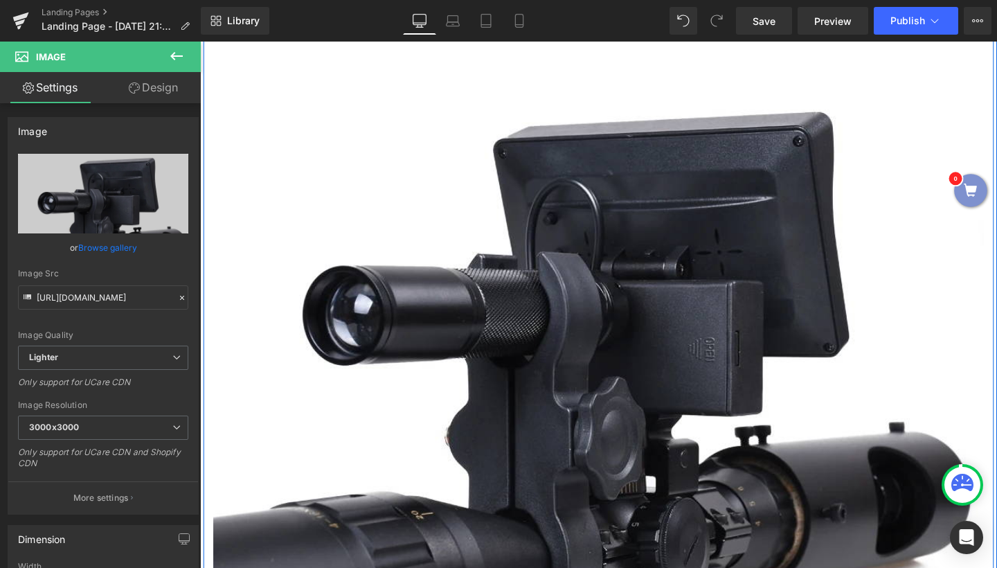
scroll to position [2918, 0]
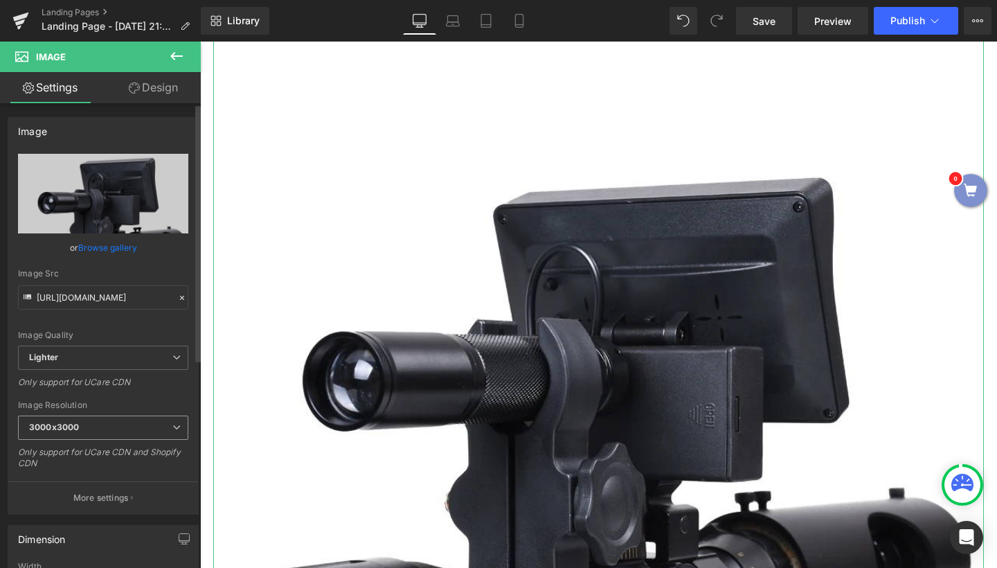
click at [112, 424] on span "3000x3000" at bounding box center [103, 427] width 170 height 24
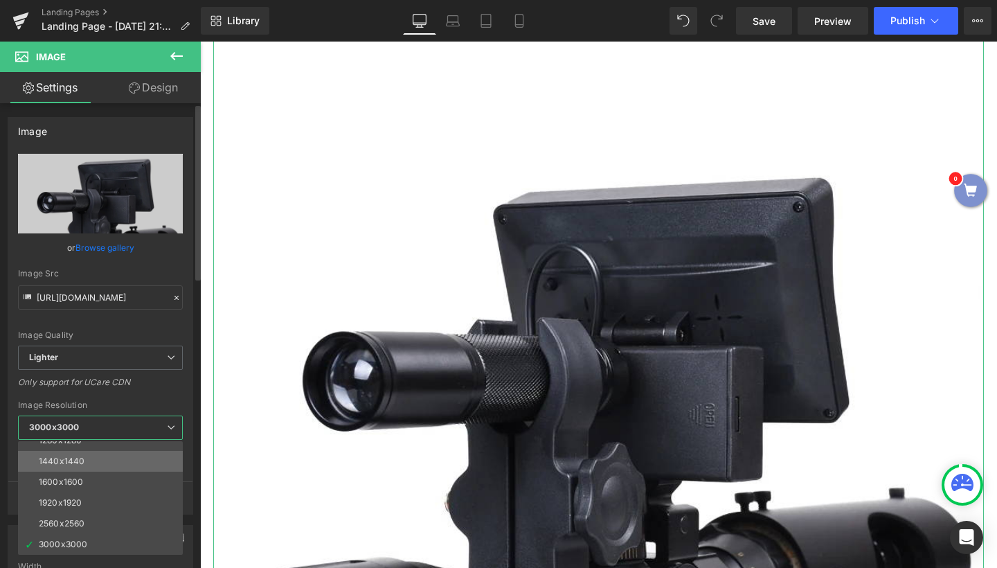
scroll to position [198, 0]
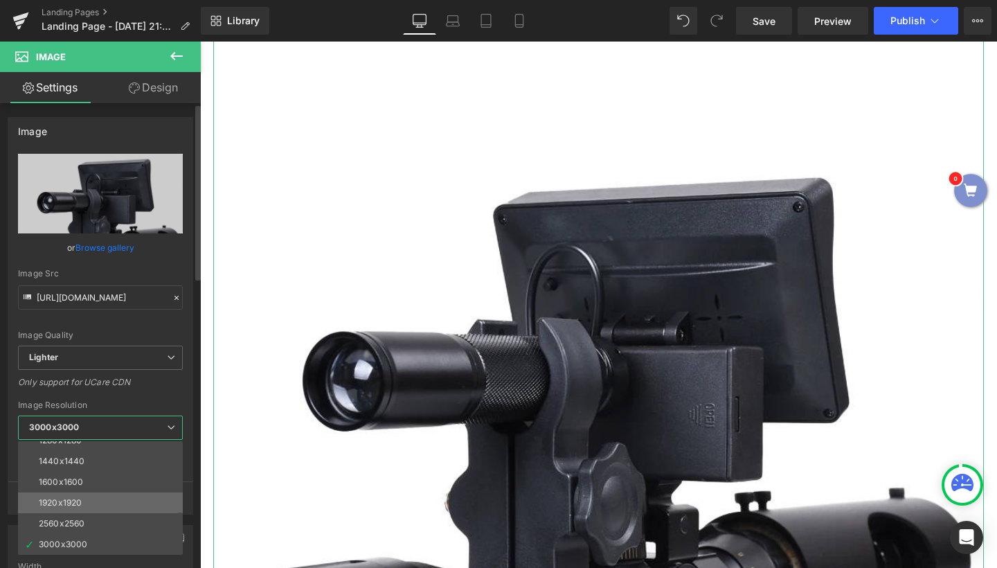
click at [75, 505] on div "1920x1920" at bounding box center [60, 503] width 43 height 10
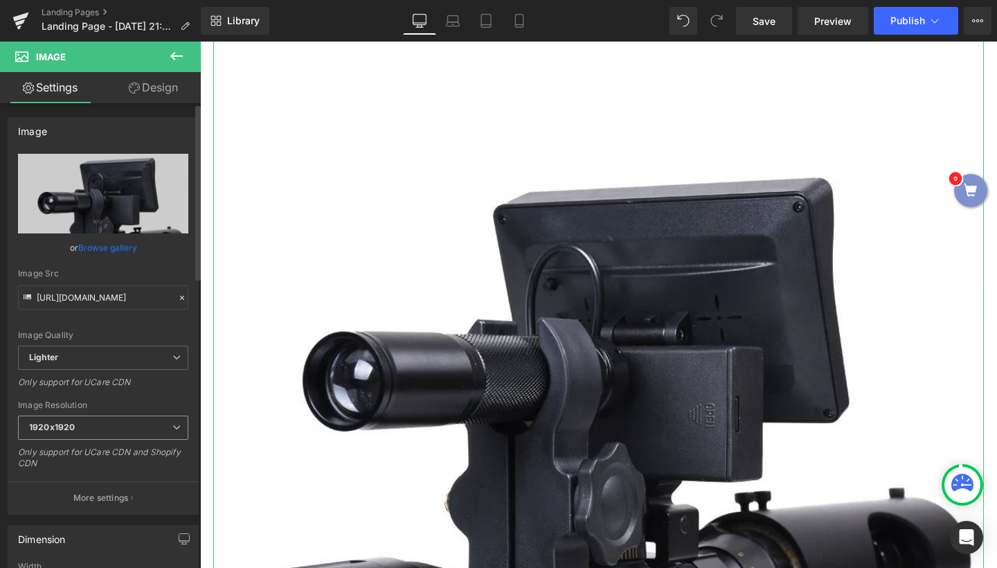
click at [90, 433] on span "1920x1920" at bounding box center [103, 427] width 170 height 24
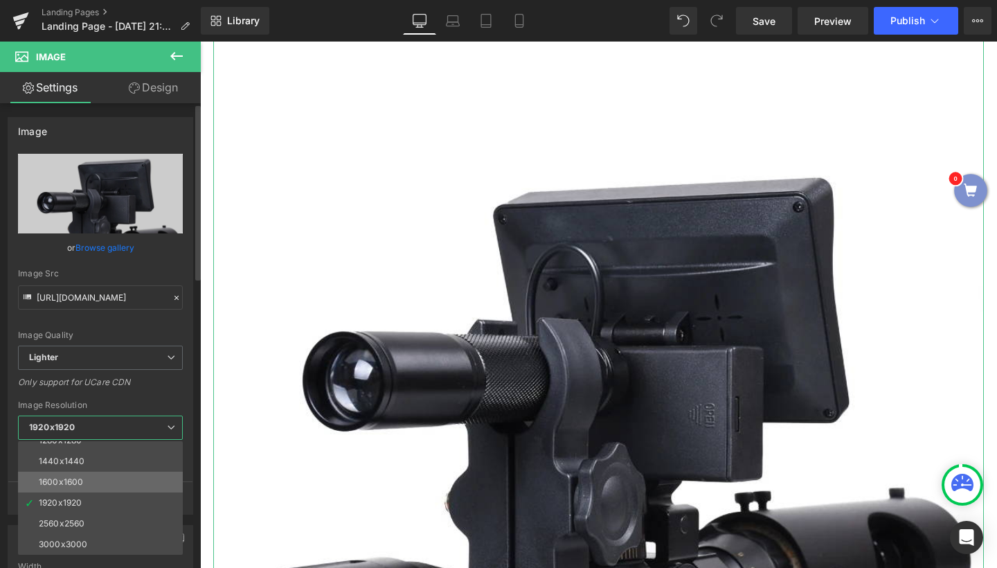
click at [81, 479] on div "1600x1600" at bounding box center [61, 482] width 44 height 10
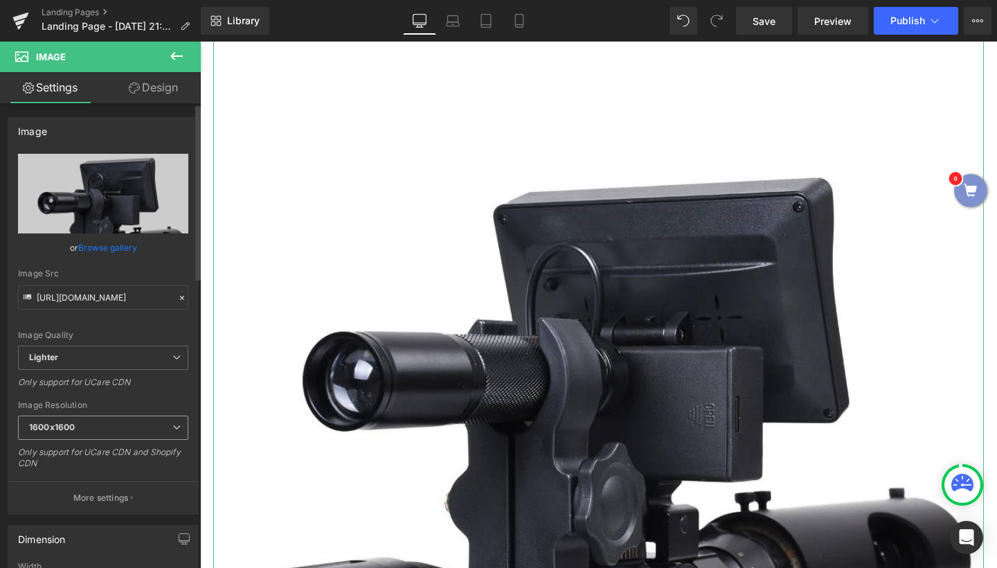
click at [100, 427] on span "1600x1600" at bounding box center [103, 427] width 170 height 24
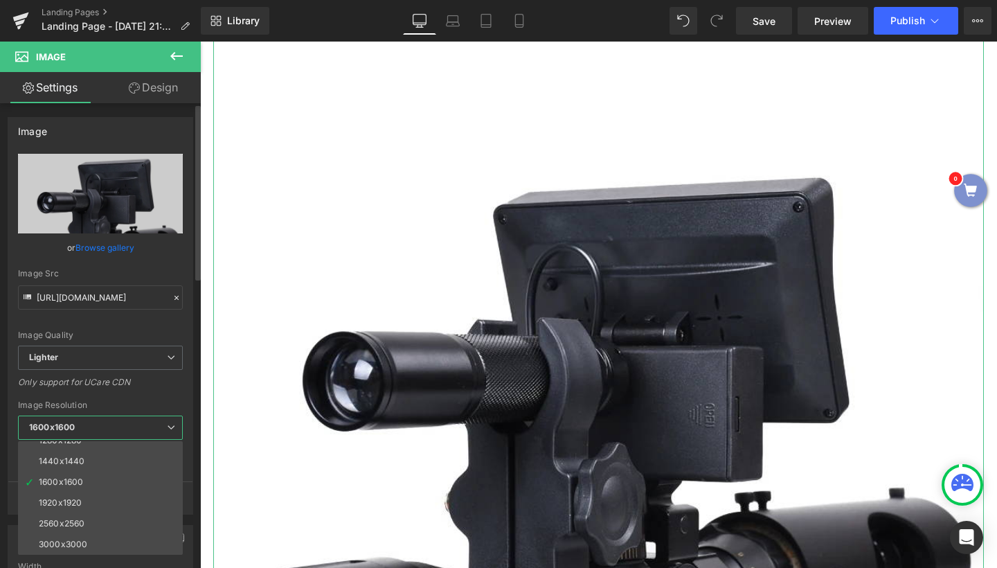
click at [100, 423] on span "1600x1600" at bounding box center [100, 427] width 165 height 24
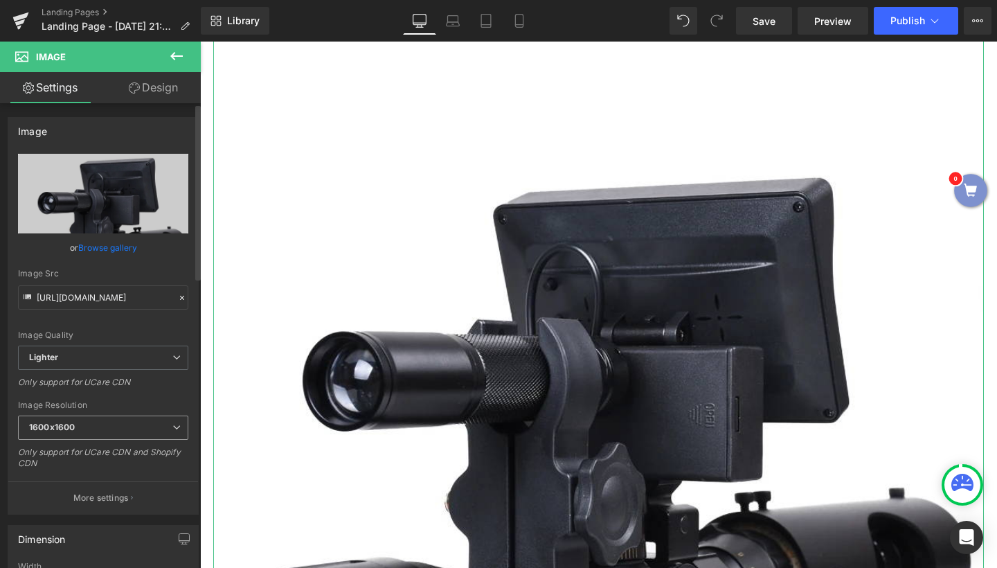
click at [100, 423] on span "1600x1600" at bounding box center [103, 427] width 170 height 24
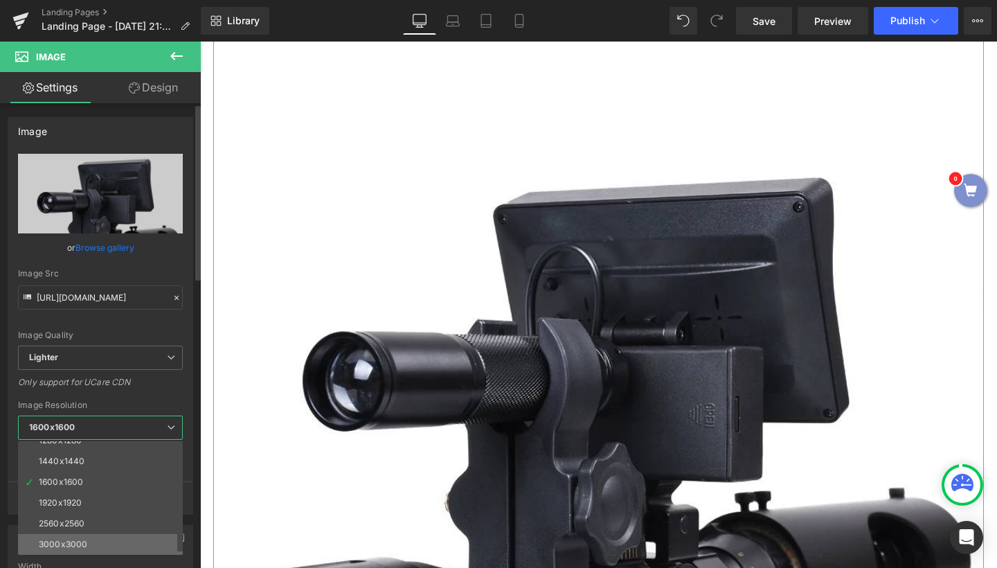
click at [86, 539] on div "3000x3000" at bounding box center [63, 544] width 48 height 10
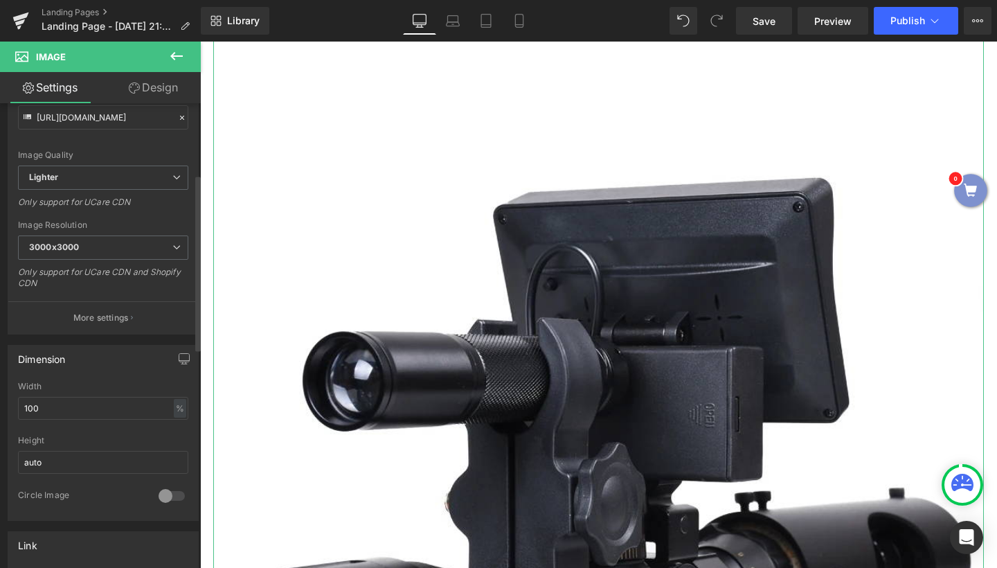
scroll to position [194, 0]
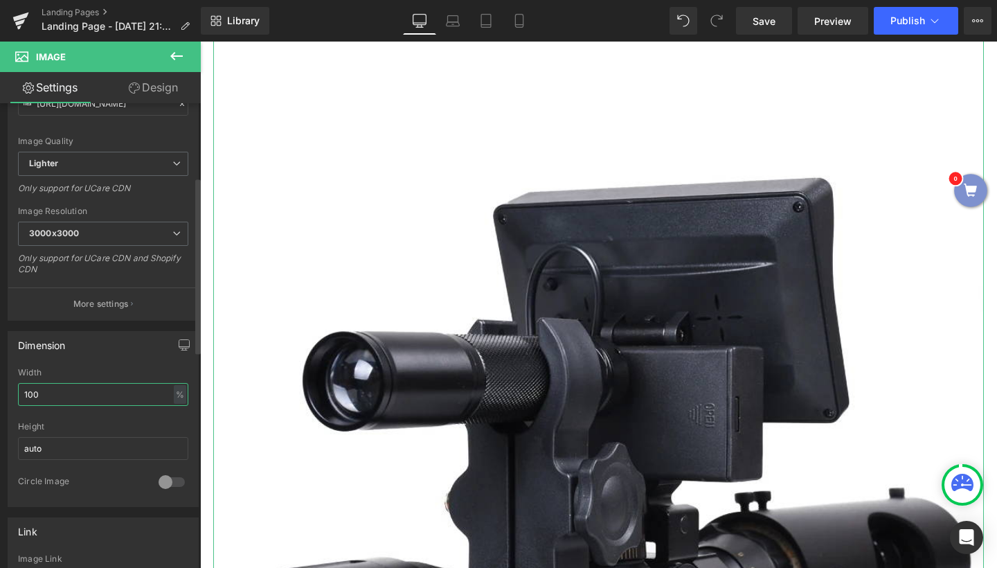
click at [66, 390] on input "100" at bounding box center [103, 394] width 170 height 23
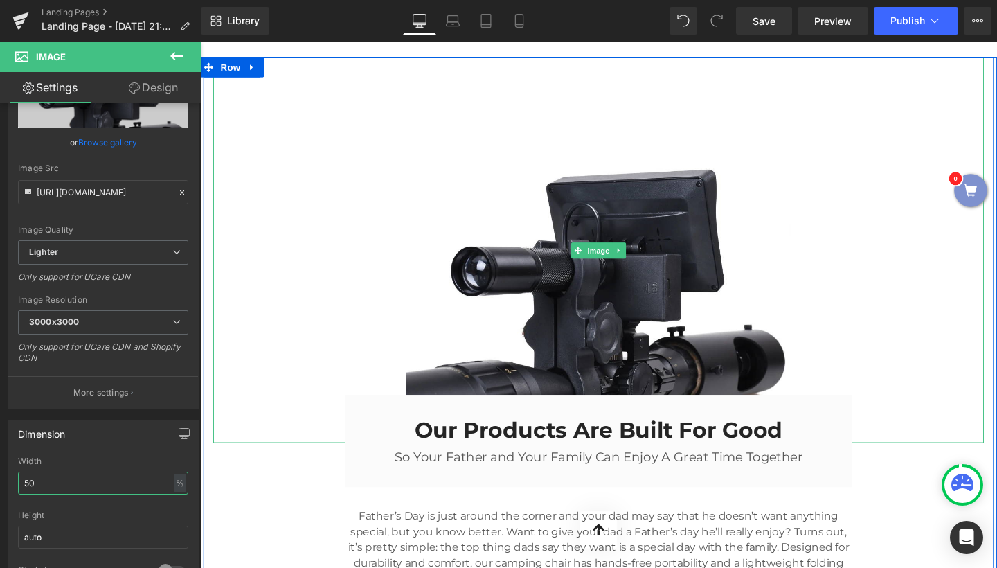
scroll to position [2808, 0]
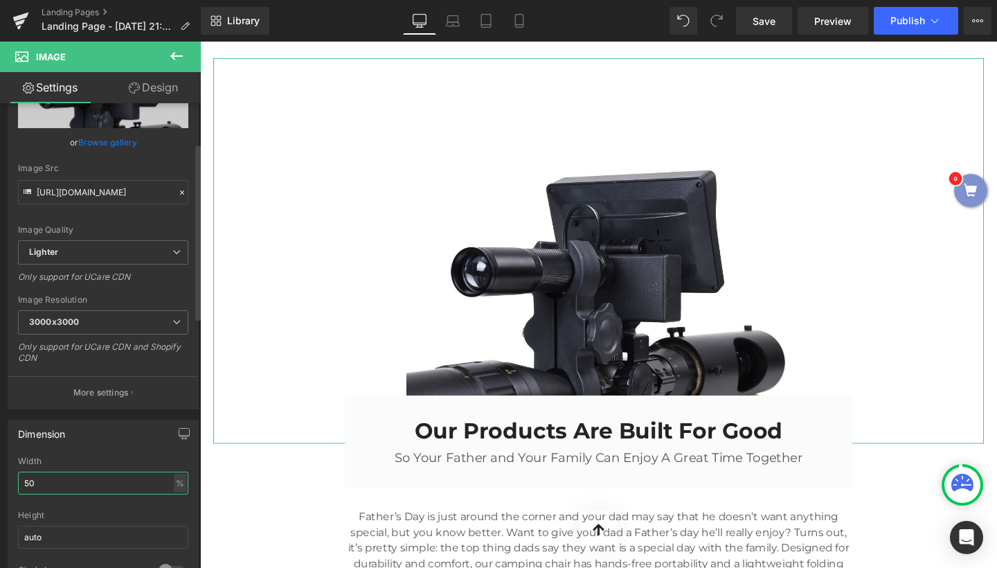
click at [58, 483] on input "50" at bounding box center [103, 482] width 170 height 23
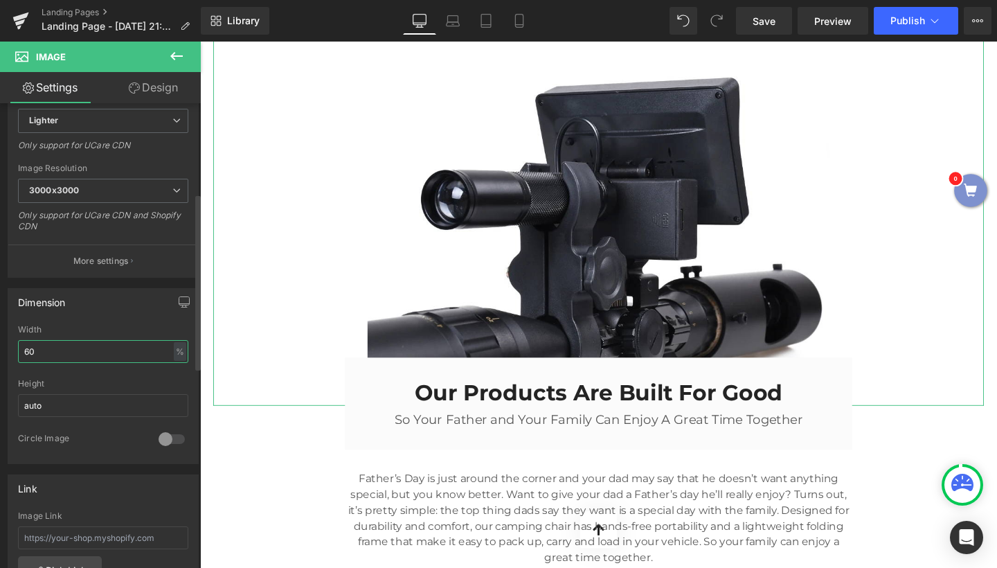
scroll to position [246, 0]
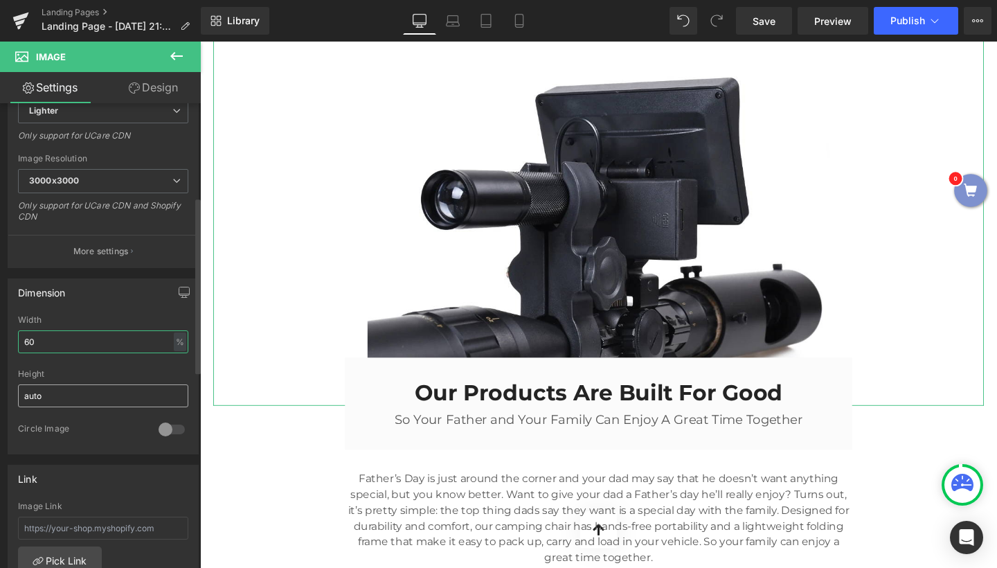
type input "60"
click at [89, 397] on input "auto" at bounding box center [103, 395] width 170 height 23
click at [163, 429] on div at bounding box center [171, 429] width 33 height 22
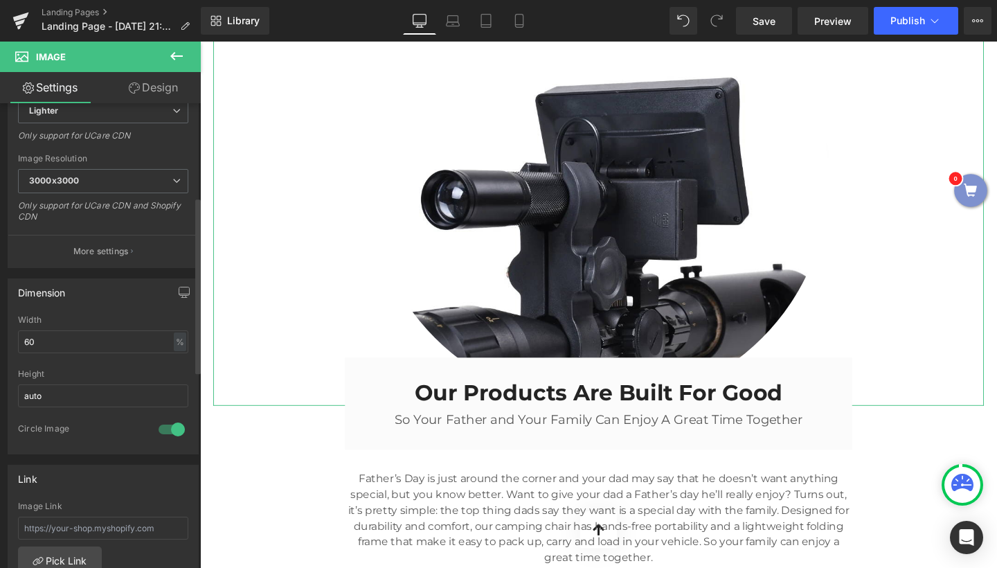
click at [163, 429] on div at bounding box center [171, 429] width 33 height 22
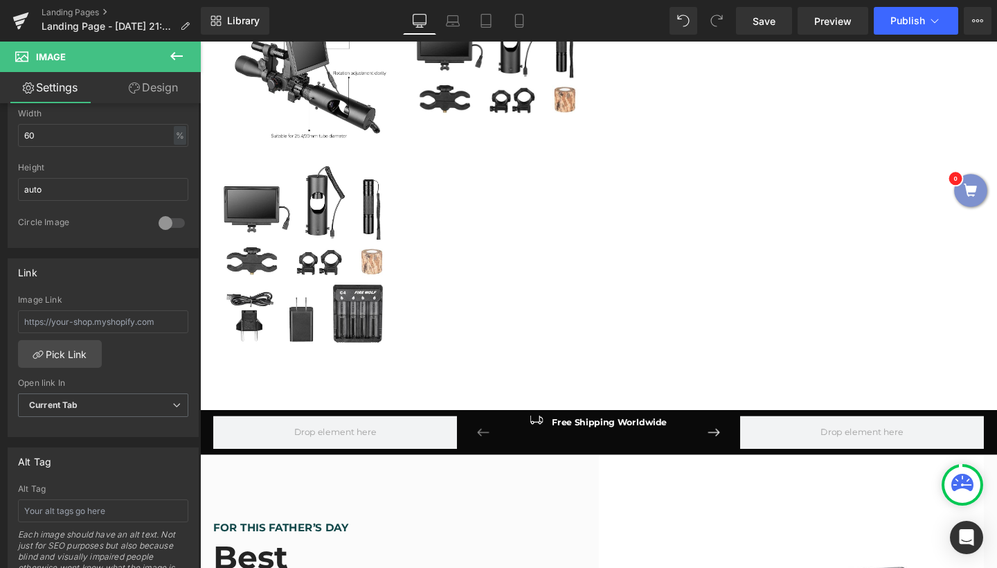
scroll to position [852, 0]
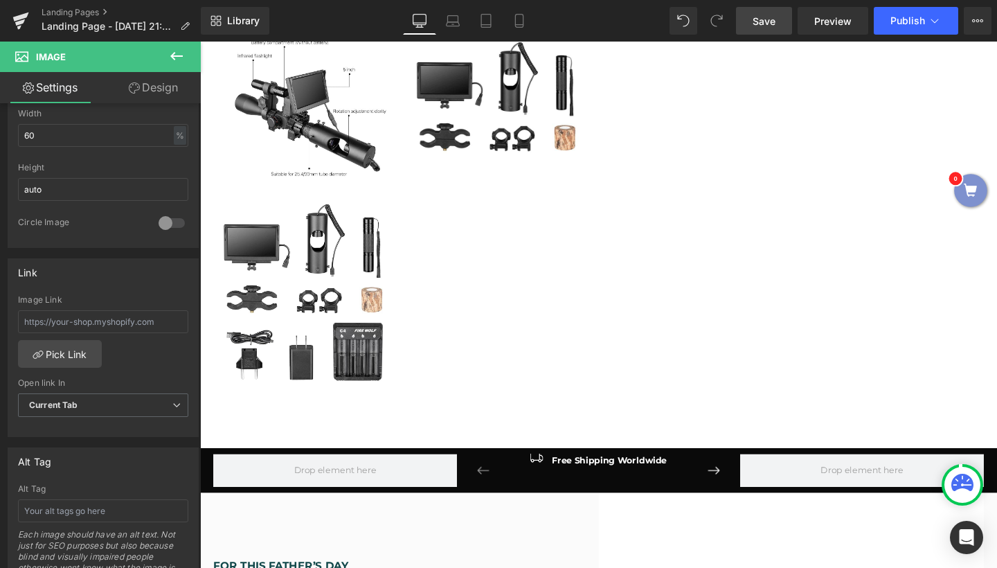
click at [758, 30] on link "Save" at bounding box center [764, 21] width 56 height 28
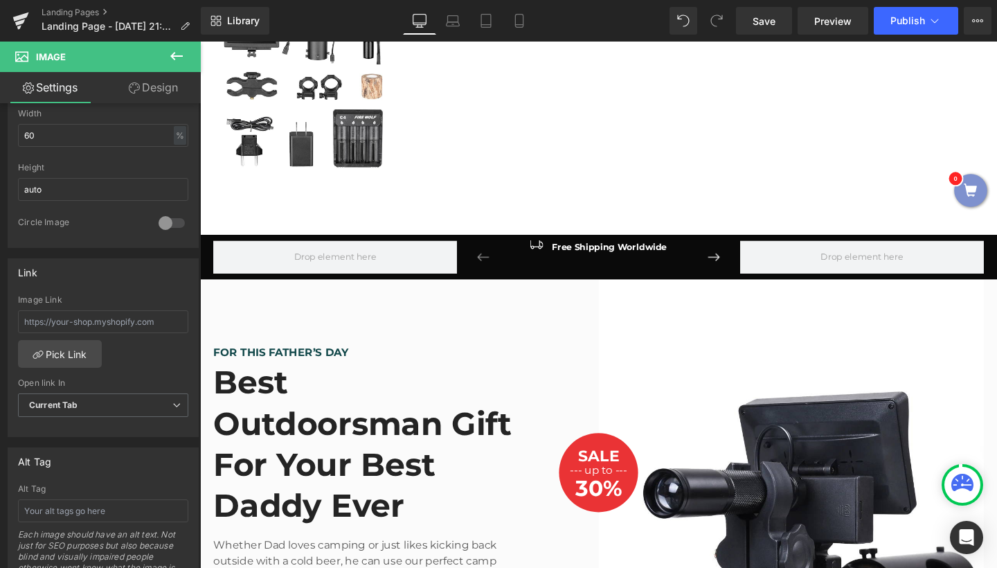
scroll to position [1130, 0]
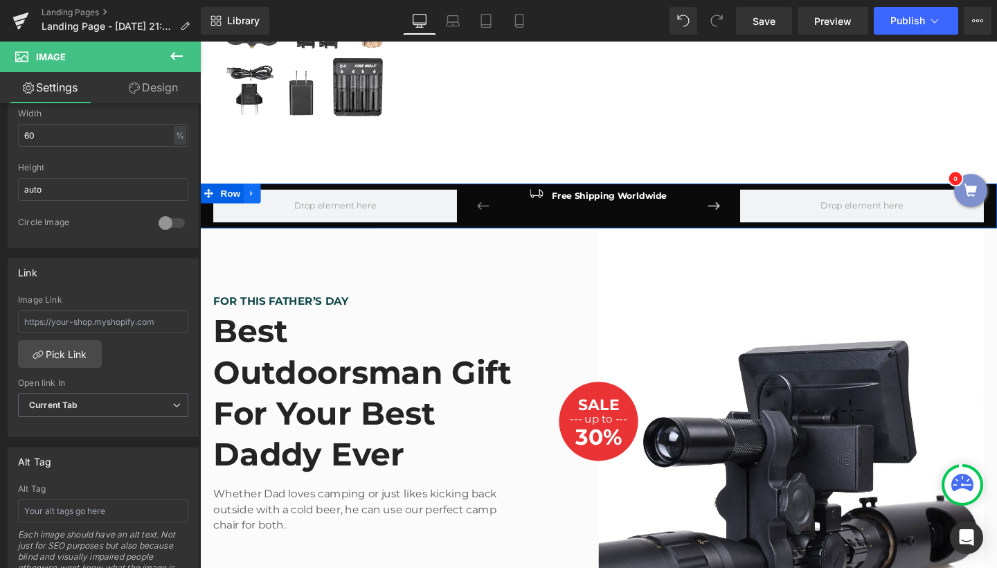
click at [253, 206] on icon at bounding box center [255, 201] width 10 height 10
click at [288, 199] on icon at bounding box center [291, 201] width 10 height 10
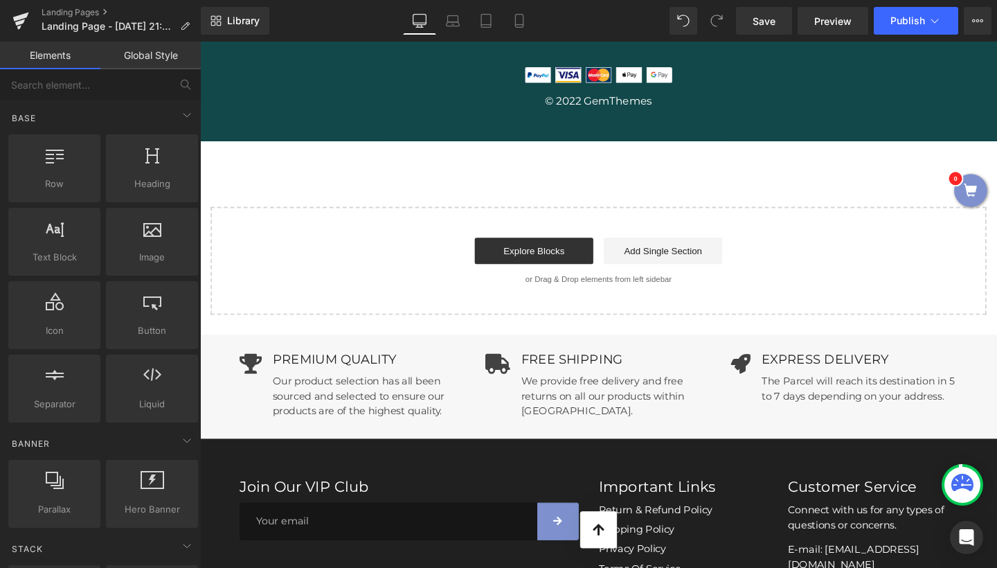
scroll to position [4618, 0]
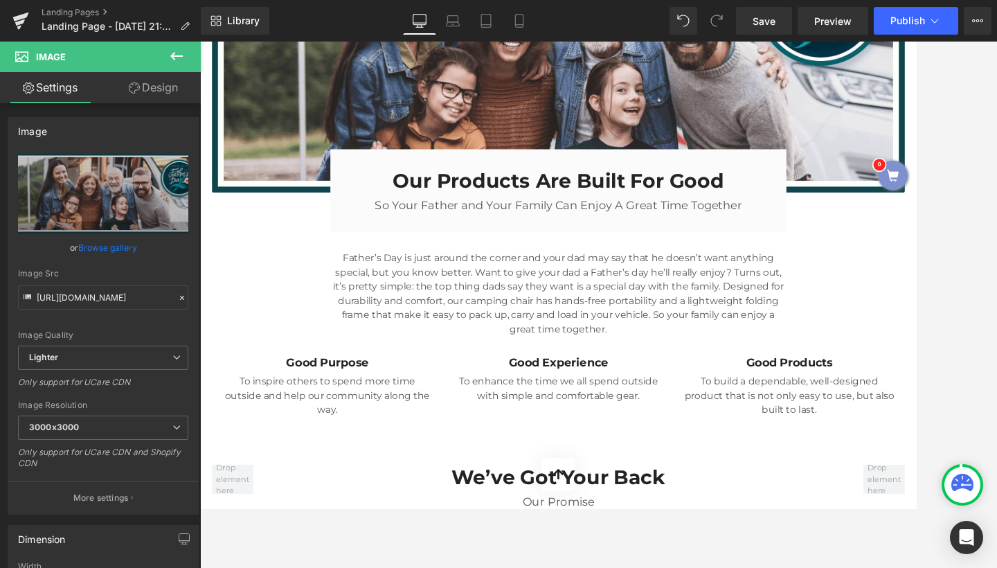
scroll to position [3016, 0]
